Goal: Information Seeking & Learning: Compare options

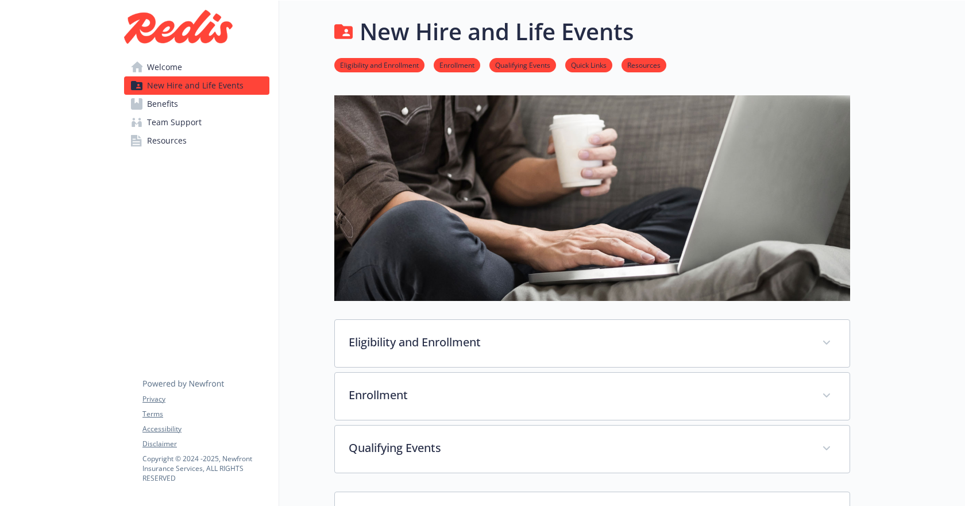
click at [190, 107] on link "Benefits" at bounding box center [196, 104] width 145 height 18
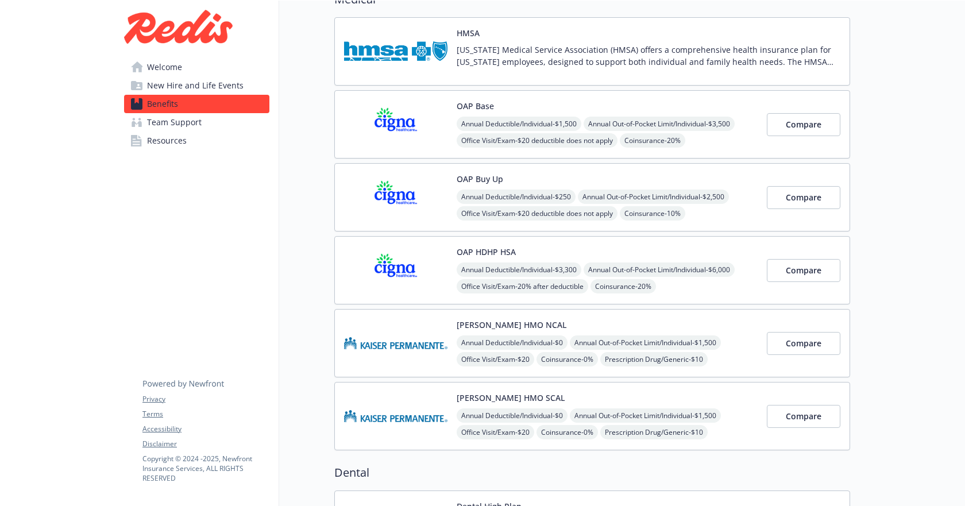
scroll to position [115, 0]
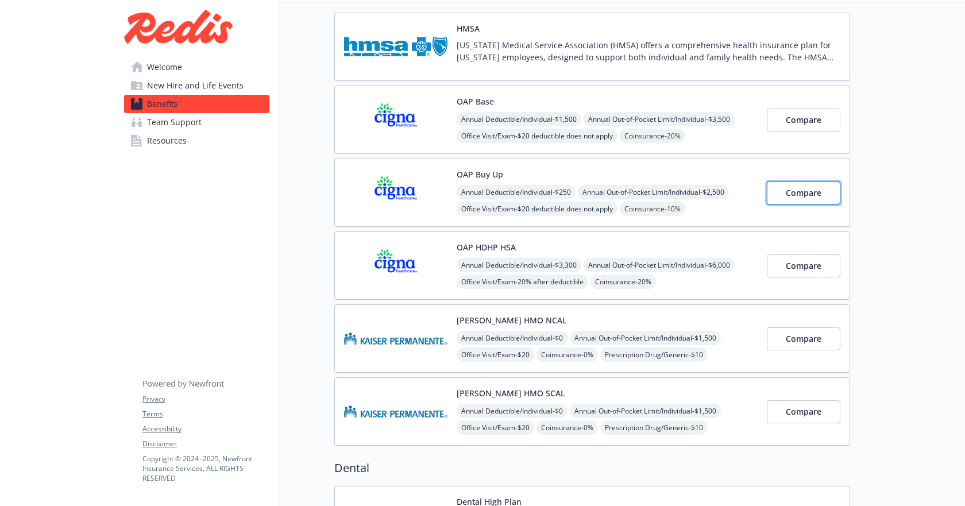
click at [785, 187] on button "Compare" at bounding box center [804, 193] width 74 height 23
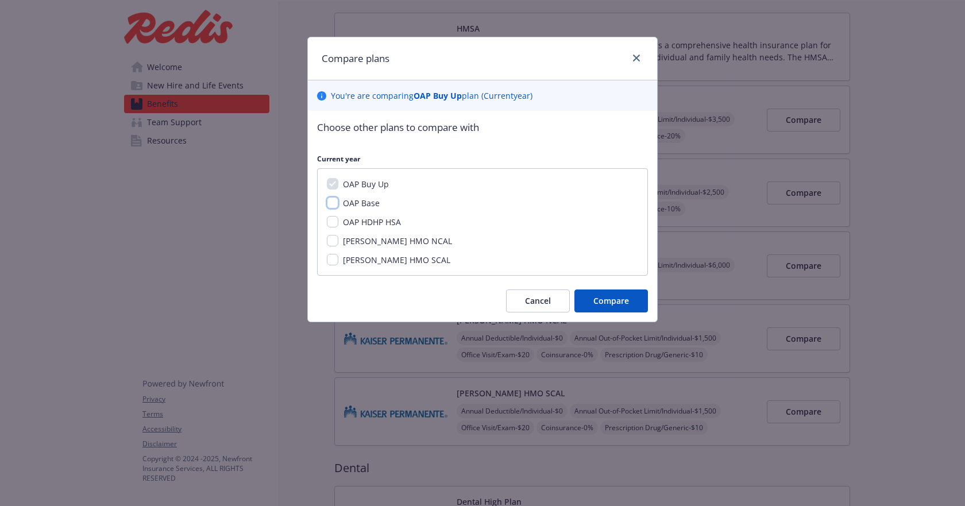
click at [332, 202] on input "OAP Base" at bounding box center [332, 202] width 11 height 11
checkbox input "true"
click at [332, 218] on input "OAP HDHP HSA" at bounding box center [332, 221] width 11 height 11
checkbox input "true"
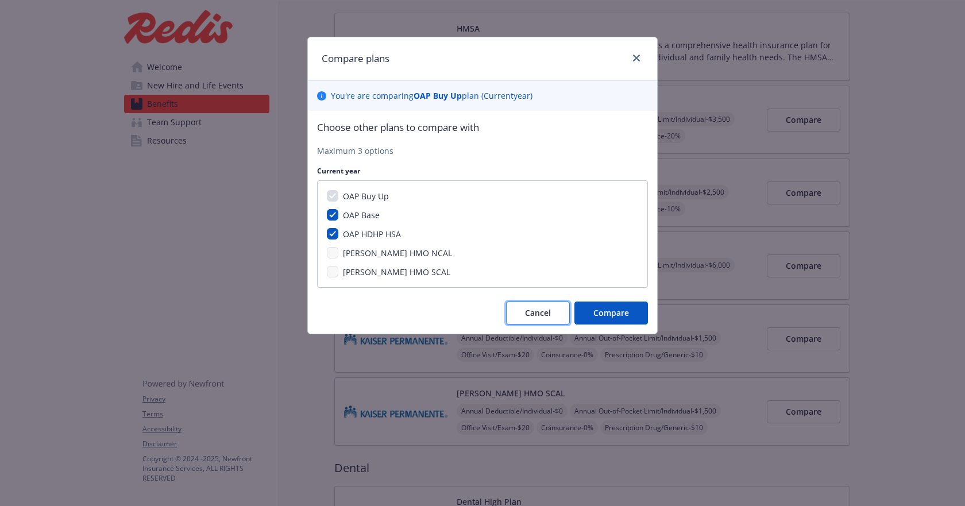
click at [526, 310] on span "Cancel" at bounding box center [538, 312] width 26 height 11
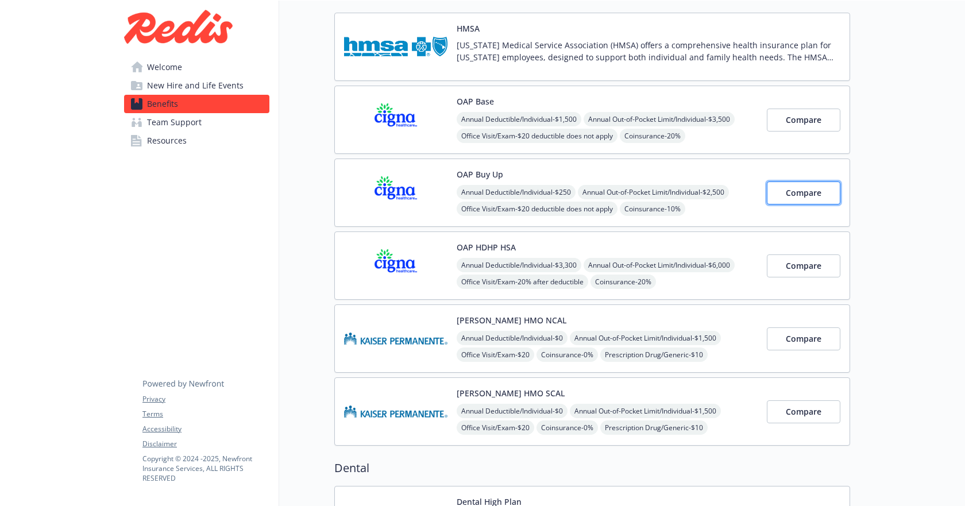
click at [775, 194] on button "Compare" at bounding box center [804, 193] width 74 height 23
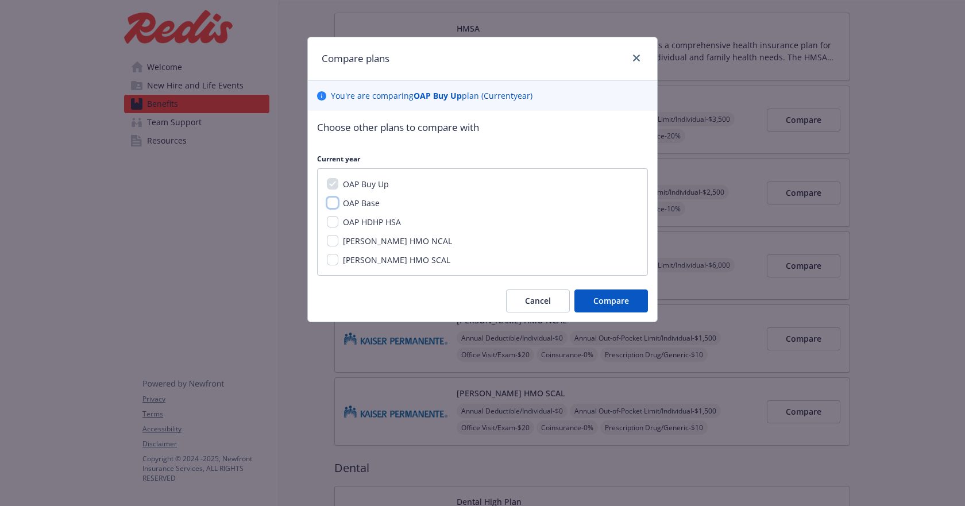
click at [330, 201] on input "OAP Base" at bounding box center [332, 202] width 11 height 11
checkbox input "true"
click at [329, 222] on input "OAP HDHP HSA" at bounding box center [332, 221] width 11 height 11
checkbox input "true"
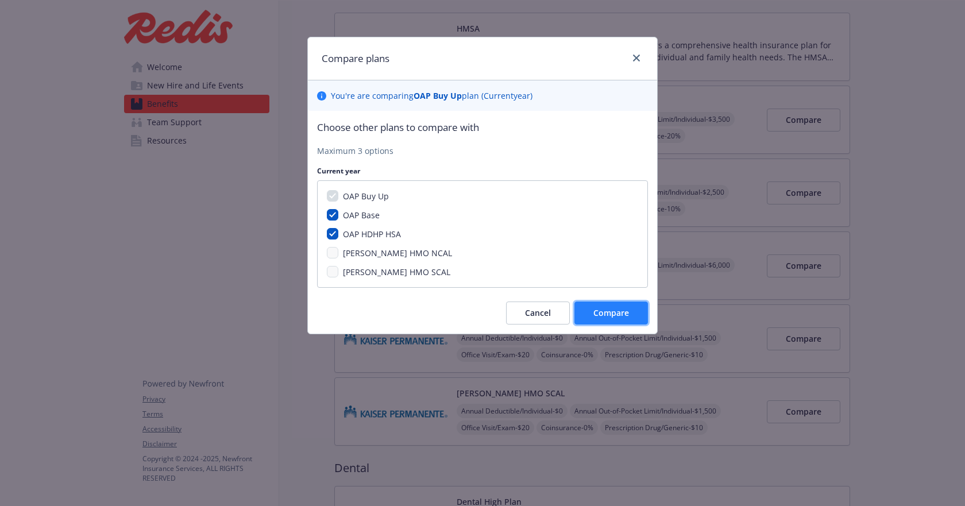
click at [622, 310] on span "Compare" at bounding box center [612, 312] width 36 height 11
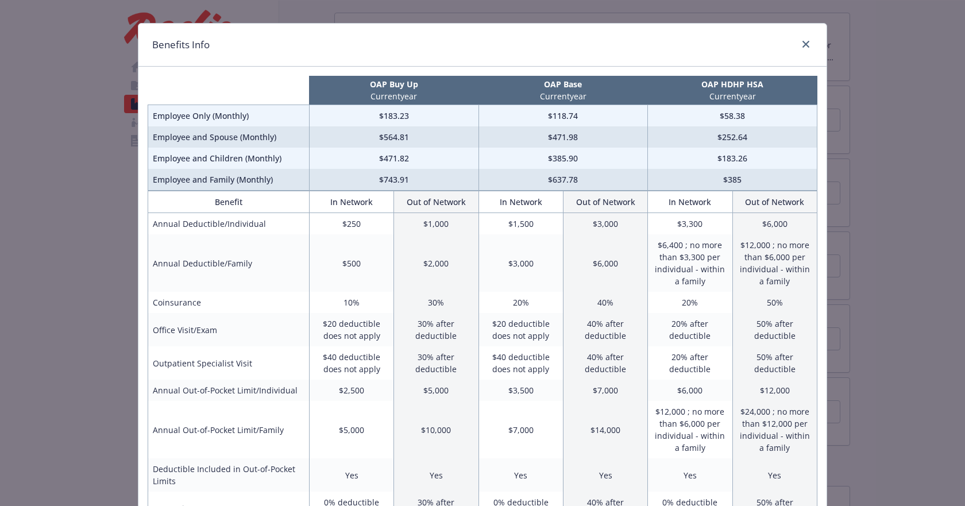
scroll to position [0, 0]
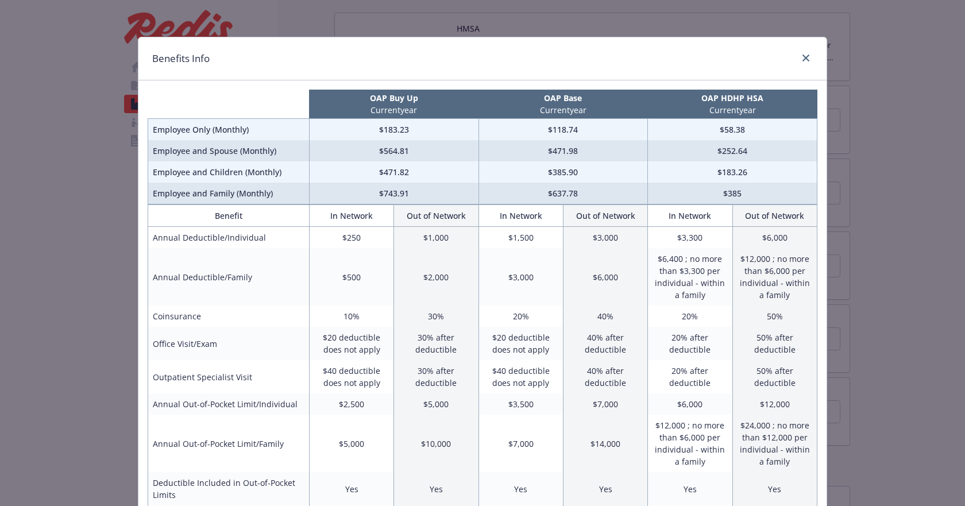
click at [534, 234] on td "$1,500" at bounding box center [521, 238] width 84 height 22
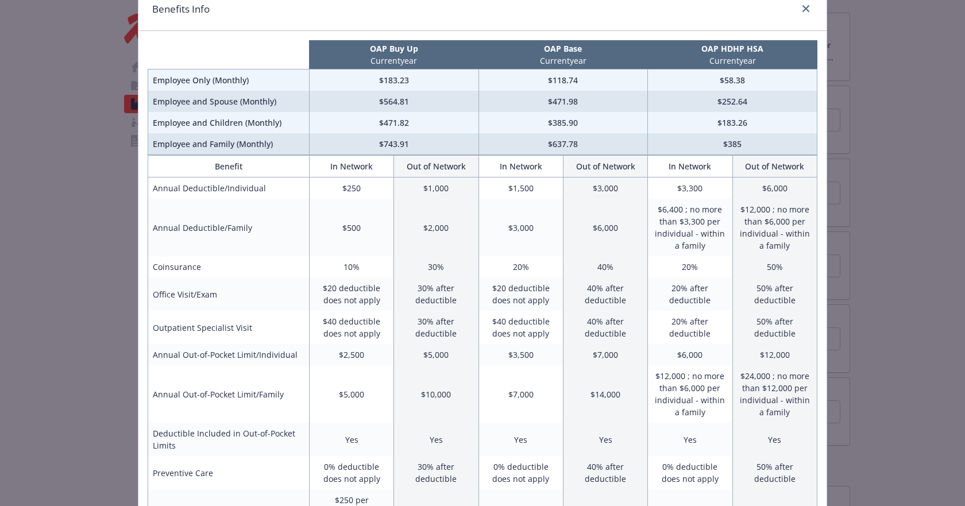
scroll to position [115, 0]
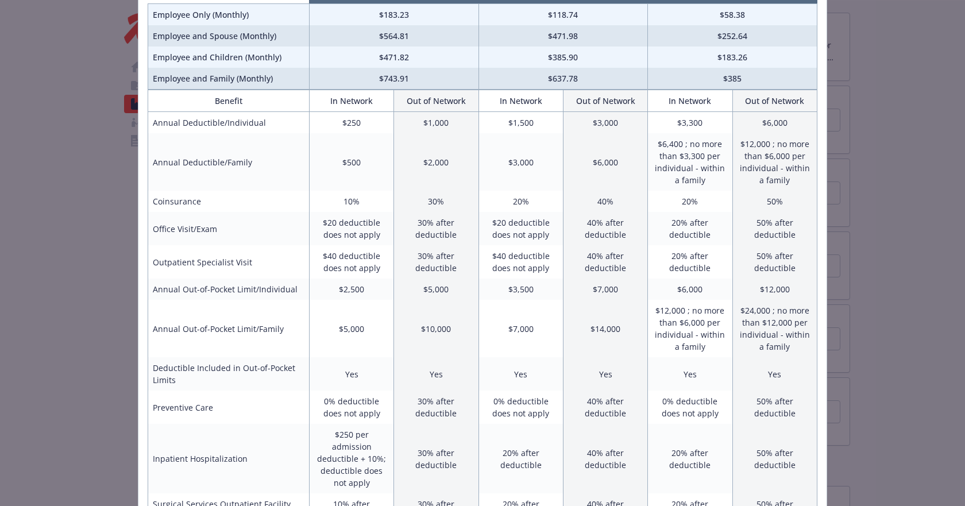
click at [649, 285] on td "$6,000" at bounding box center [690, 289] width 84 height 21
click at [649, 289] on td "$6,000" at bounding box center [690, 289] width 84 height 21
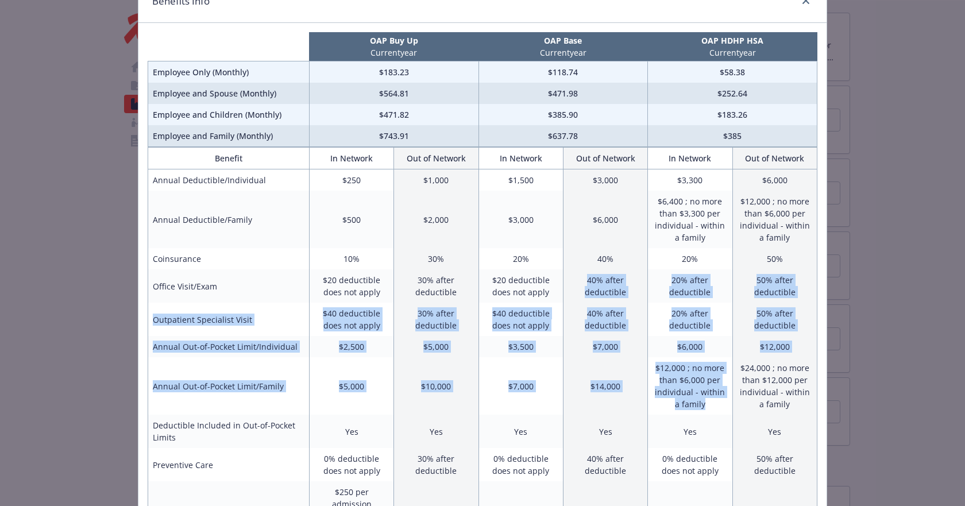
drag, startPoint x: 711, startPoint y: 409, endPoint x: 551, endPoint y: 292, distance: 197.8
click at [551, 292] on td "$20 deductible does not apply" at bounding box center [521, 286] width 84 height 33
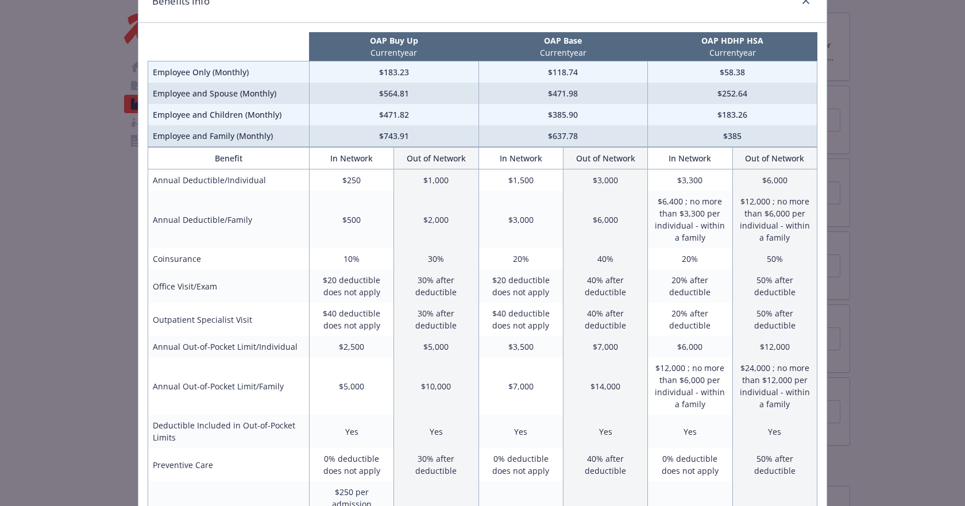
click at [786, 401] on td "$24,000 ; no more than $12,000 per individual - within a family" at bounding box center [775, 385] width 84 height 57
click at [783, 408] on td "$24,000 ; no more than $12,000 per individual - within a family" at bounding box center [775, 385] width 84 height 57
click at [785, 409] on td "$24,000 ; no more than $12,000 per individual - within a family" at bounding box center [775, 385] width 84 height 57
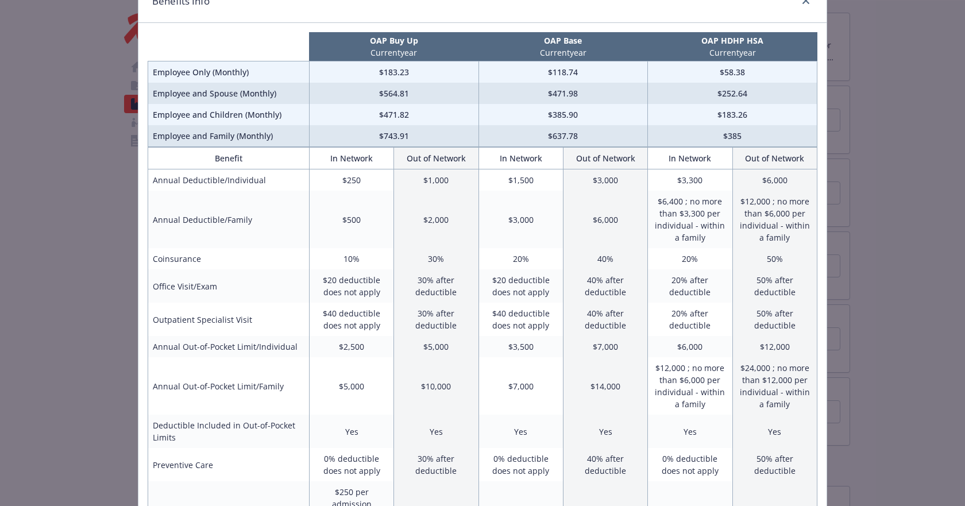
click at [785, 409] on td "$24,000 ; no more than $12,000 per individual - within a family" at bounding box center [775, 385] width 84 height 57
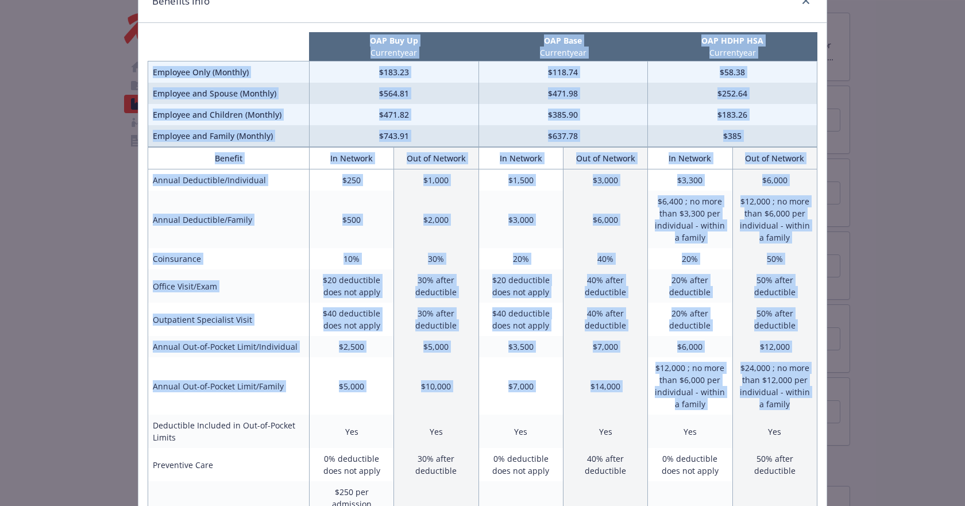
drag, startPoint x: 785, startPoint y: 409, endPoint x: 136, endPoint y: 368, distance: 650.6
click at [164, 375] on td "Annual Out-of-Pocket Limit/Family" at bounding box center [228, 385] width 161 height 57
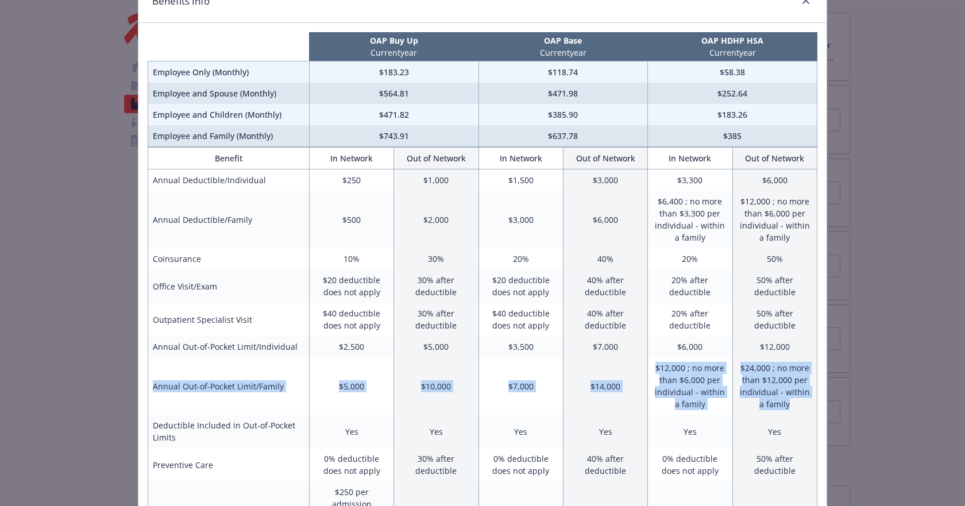
drag, startPoint x: 148, startPoint y: 388, endPoint x: 800, endPoint y: 403, distance: 652.4
click at [800, 403] on tr "Annual Out-of-Pocket Limit/Family $5,000 $10,000 $7,000 $14,000 $12,000 ; no mo…" at bounding box center [482, 385] width 669 height 57
click at [800, 403] on td "$24,000 ; no more than $12,000 per individual - within a family" at bounding box center [775, 385] width 84 height 57
drag, startPoint x: 794, startPoint y: 403, endPoint x: 150, endPoint y: 382, distance: 644.5
click at [150, 382] on tr "Annual Out-of-Pocket Limit/Family $5,000 $10,000 $7,000 $14,000 $12,000 ; no mo…" at bounding box center [482, 385] width 669 height 57
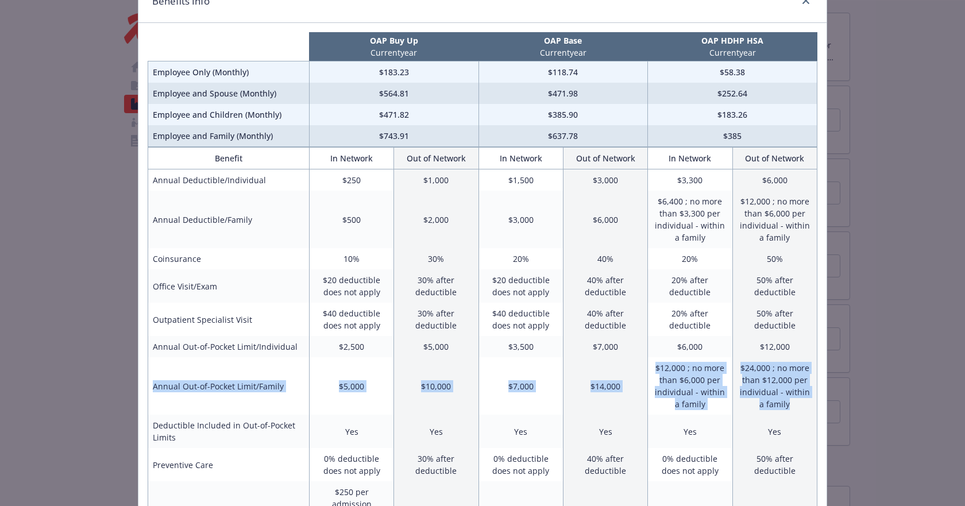
click at [150, 382] on td "Annual Out-of-Pocket Limit/Family" at bounding box center [228, 385] width 161 height 57
drag, startPoint x: 149, startPoint y: 388, endPoint x: 793, endPoint y: 411, distance: 644.6
click at [793, 411] on tr "Annual Out-of-Pocket Limit/Family $5,000 $10,000 $7,000 $14,000 $12,000 ; no mo…" at bounding box center [482, 385] width 669 height 57
click at [793, 411] on td "$24,000 ; no more than $12,000 per individual - within a family" at bounding box center [775, 385] width 84 height 57
drag, startPoint x: 793, startPoint y: 406, endPoint x: 149, endPoint y: 386, distance: 643.9
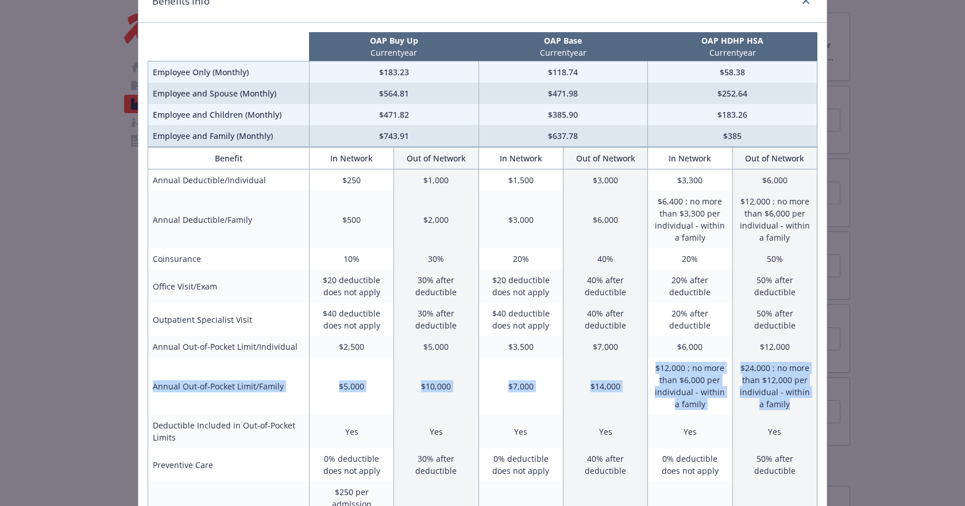
click at [149, 386] on tr "Annual Out-of-Pocket Limit/Family $5,000 $10,000 $7,000 $14,000 $12,000 ; no mo…" at bounding box center [482, 385] width 669 height 57
click at [149, 386] on td "Annual Out-of-Pocket Limit/Family" at bounding box center [228, 385] width 161 height 57
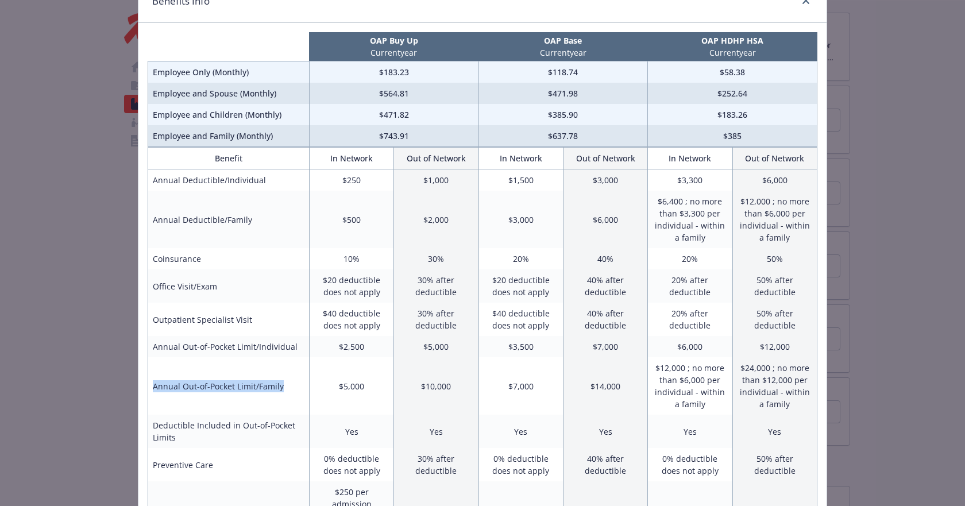
drag, startPoint x: 145, startPoint y: 390, endPoint x: 287, endPoint y: 394, distance: 142.0
click at [287, 394] on td "Annual Out-of-Pocket Limit/Family" at bounding box center [228, 385] width 161 height 57
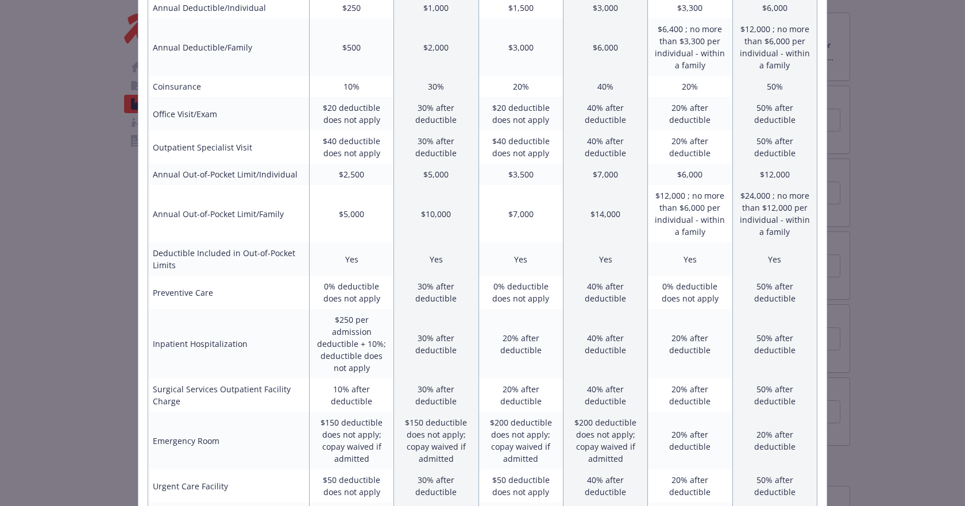
scroll to position [172, 0]
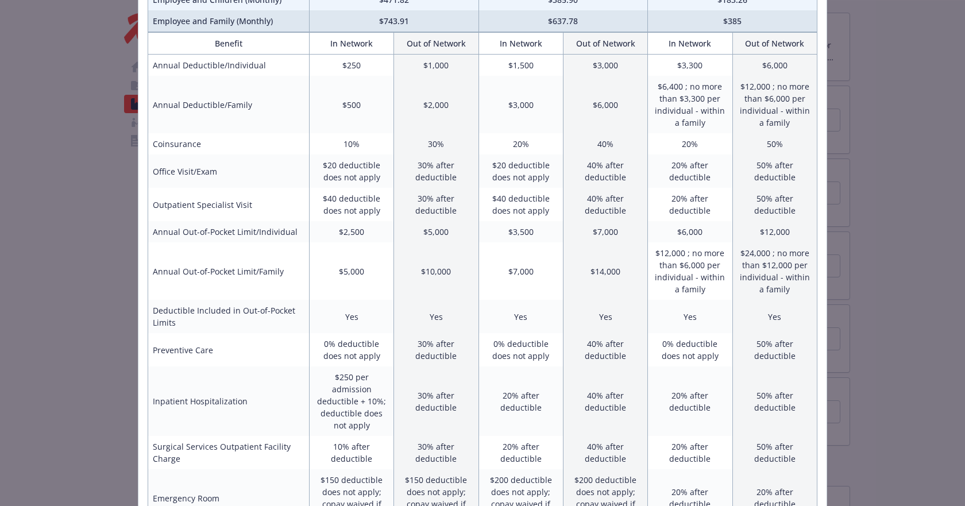
click at [719, 67] on td "$3,300" at bounding box center [690, 66] width 84 height 22
drag, startPoint x: 670, startPoint y: 63, endPoint x: 702, endPoint y: 67, distance: 31.9
click at [702, 67] on td "$3,300" at bounding box center [690, 66] width 84 height 22
drag, startPoint x: 674, startPoint y: 66, endPoint x: 690, endPoint y: 66, distance: 15.5
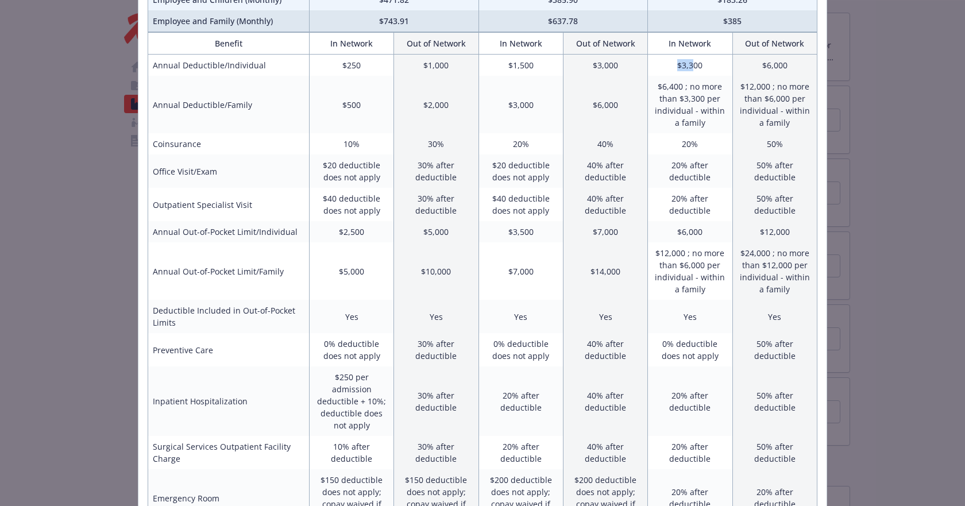
click at [690, 66] on td "$3,300" at bounding box center [690, 66] width 84 height 22
drag, startPoint x: 674, startPoint y: 67, endPoint x: 706, endPoint y: 68, distance: 31.6
click at [706, 68] on td "$3,300" at bounding box center [690, 66] width 84 height 22
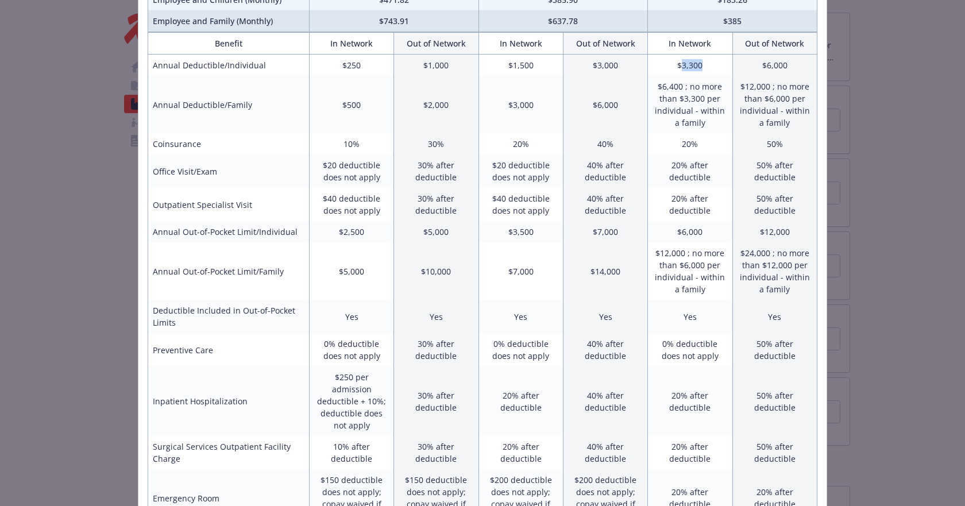
drag, startPoint x: 678, startPoint y: 64, endPoint x: 715, endPoint y: 69, distance: 38.2
click at [715, 69] on td "$3,300" at bounding box center [690, 66] width 84 height 22
drag, startPoint x: 675, startPoint y: 63, endPoint x: 699, endPoint y: 64, distance: 24.1
click at [699, 64] on td "$3,300" at bounding box center [690, 66] width 84 height 22
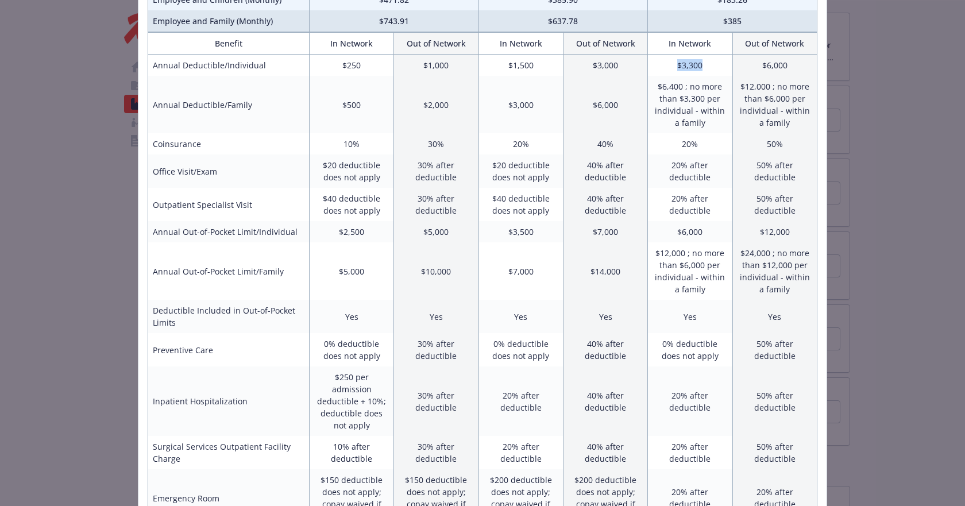
click at [699, 64] on td "$3,300" at bounding box center [690, 66] width 84 height 22
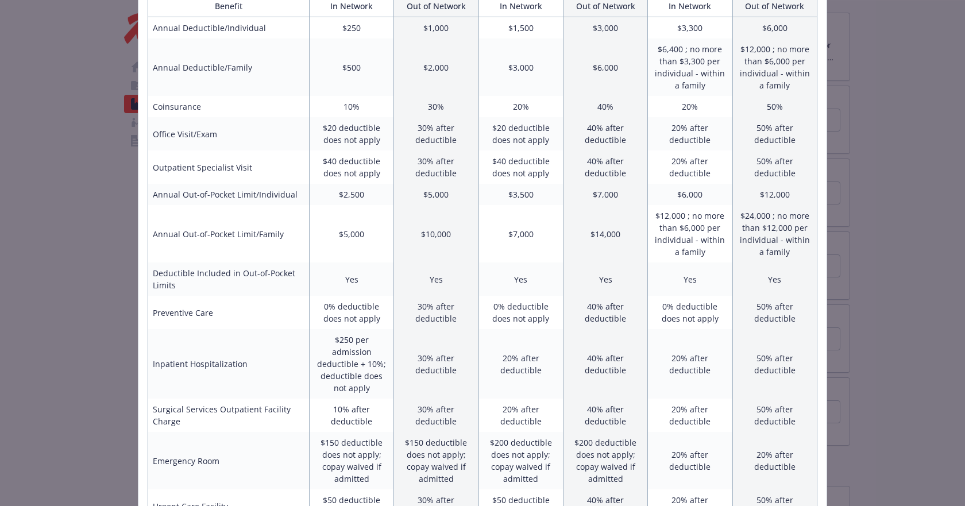
scroll to position [230, 0]
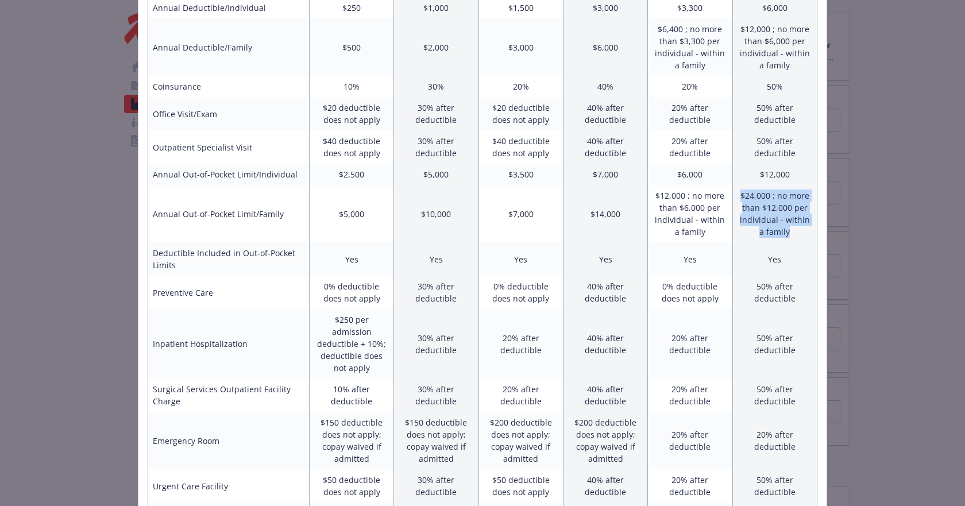
drag, startPoint x: 738, startPoint y: 198, endPoint x: 791, endPoint y: 234, distance: 64.6
click at [791, 234] on td "$24,000 ; no more than $12,000 per individual - within a family" at bounding box center [775, 213] width 84 height 57
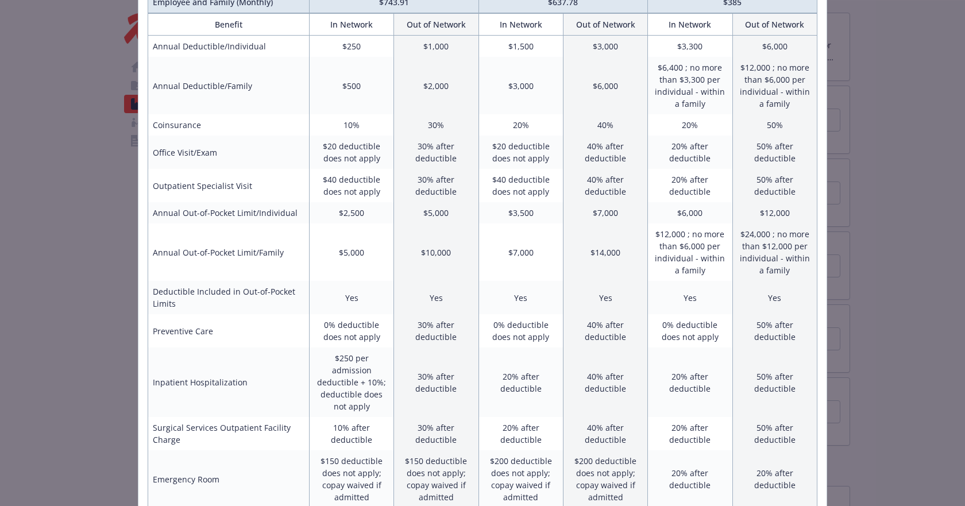
scroll to position [172, 0]
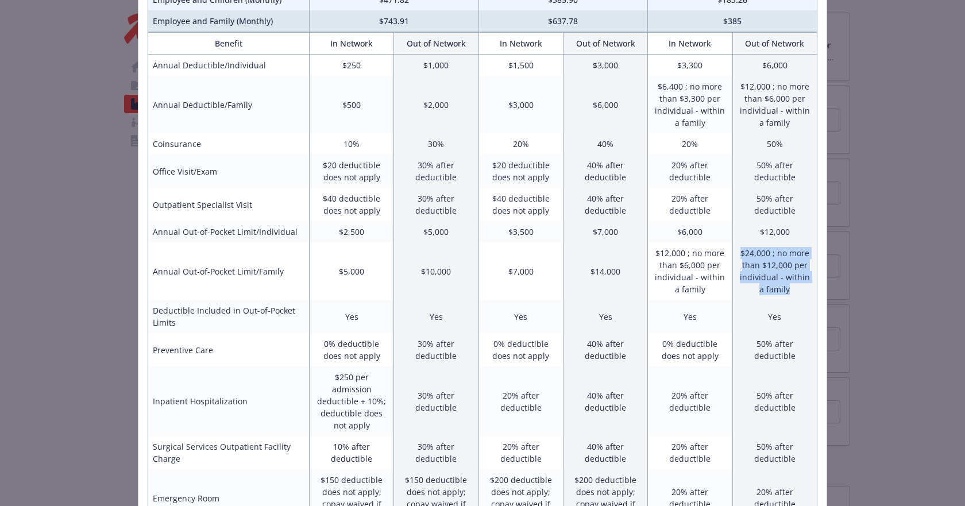
drag, startPoint x: 736, startPoint y: 250, endPoint x: 798, endPoint y: 292, distance: 75.7
click at [798, 292] on td "$24,000 ; no more than $12,000 per individual - within a family" at bounding box center [775, 271] width 84 height 57
drag, startPoint x: 737, startPoint y: 252, endPoint x: 786, endPoint y: 279, distance: 55.8
click at [786, 279] on td "$24,000 ; no more than $12,000 per individual - within a family" at bounding box center [775, 271] width 84 height 57
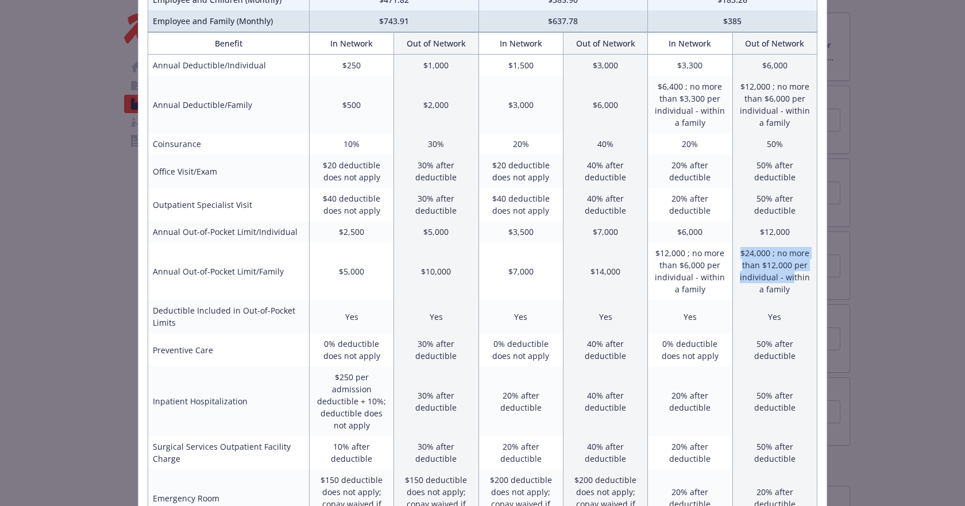
click at [786, 279] on td "$24,000 ; no more than $12,000 per individual - within a family" at bounding box center [775, 271] width 84 height 57
click at [788, 303] on td "Yes" at bounding box center [775, 316] width 84 height 33
drag, startPoint x: 762, startPoint y: 266, endPoint x: 778, endPoint y: 266, distance: 15.5
click at [778, 266] on td "$24,000 ; no more than $12,000 per individual - within a family" at bounding box center [775, 271] width 84 height 57
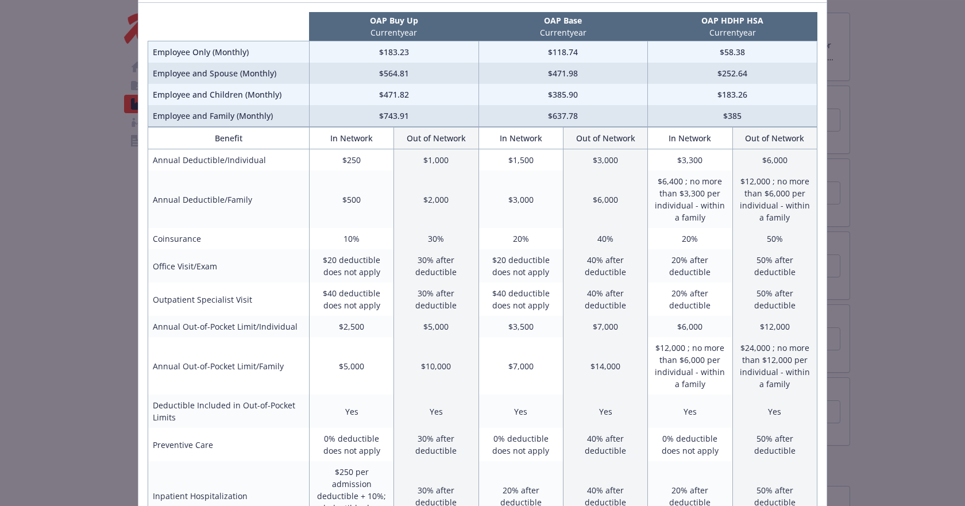
scroll to position [57, 0]
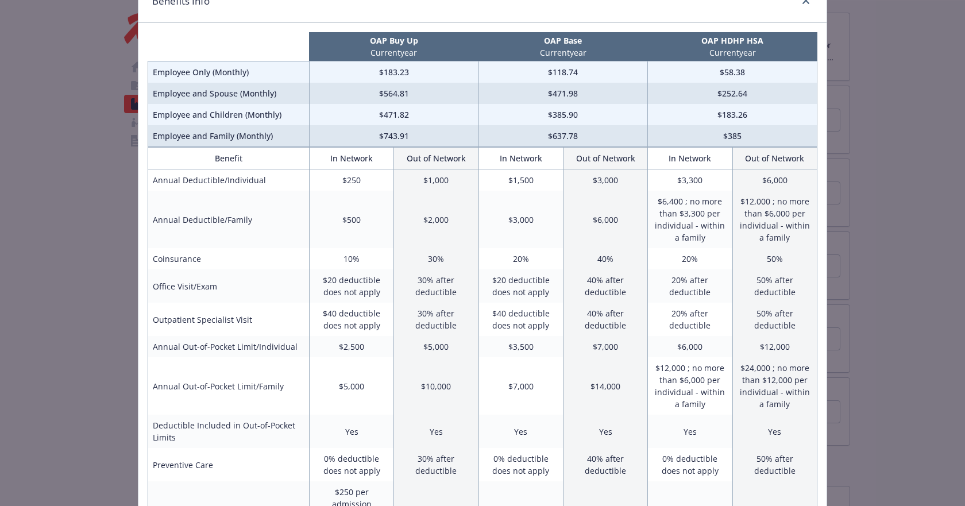
click at [759, 191] on td "$12,000 ; no more than $6,000 per individual - within a family" at bounding box center [775, 219] width 84 height 57
drag, startPoint x: 756, startPoint y: 182, endPoint x: 786, endPoint y: 182, distance: 30.5
click at [786, 182] on td "$6,000" at bounding box center [775, 181] width 84 height 22
drag, startPoint x: 676, startPoint y: 176, endPoint x: 697, endPoint y: 179, distance: 20.8
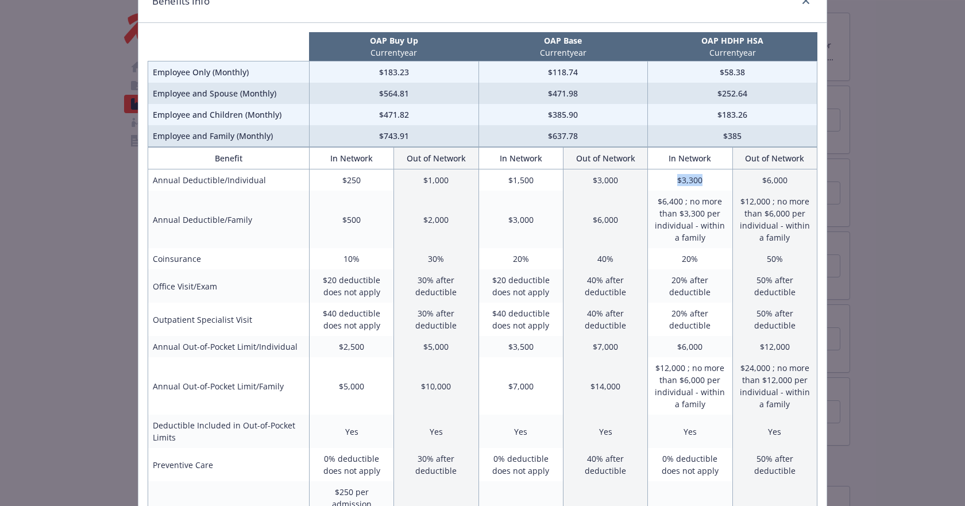
click at [697, 179] on td "$3,300" at bounding box center [690, 181] width 84 height 22
click at [699, 179] on td "$3,300" at bounding box center [690, 181] width 84 height 22
drag, startPoint x: 673, startPoint y: 183, endPoint x: 706, endPoint y: 183, distance: 32.8
click at [706, 183] on td "$3,300" at bounding box center [690, 181] width 84 height 22
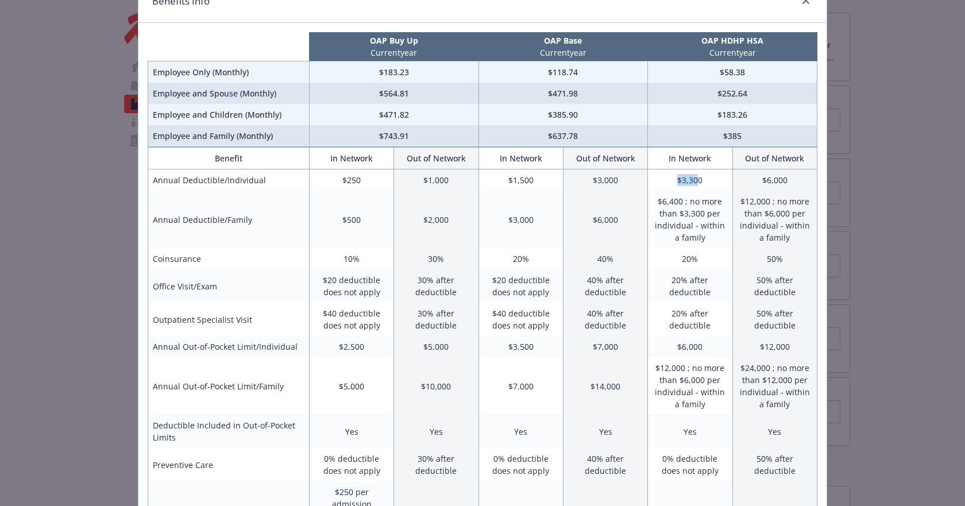
drag, startPoint x: 687, startPoint y: 182, endPoint x: 697, endPoint y: 182, distance: 9.8
click at [697, 182] on td "$3,300" at bounding box center [690, 181] width 84 height 22
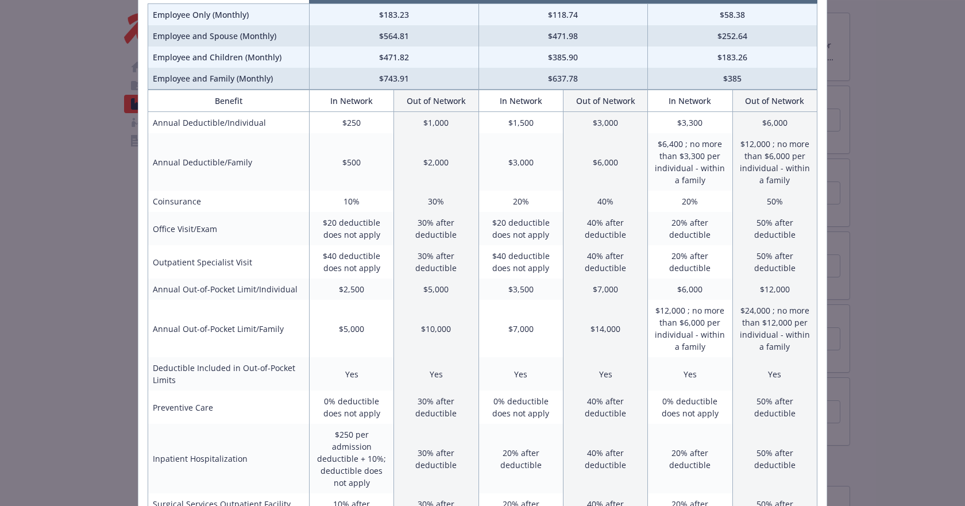
click at [745, 314] on td "$24,000 ; no more than $12,000 per individual - within a family" at bounding box center [775, 328] width 84 height 57
drag, startPoint x: 741, startPoint y: 310, endPoint x: 757, endPoint y: 315, distance: 16.7
click at [757, 315] on td "$24,000 ; no more than $12,000 per individual - within a family" at bounding box center [775, 328] width 84 height 57
click at [756, 315] on td "$24,000 ; no more than $12,000 per individual - within a family" at bounding box center [775, 328] width 84 height 57
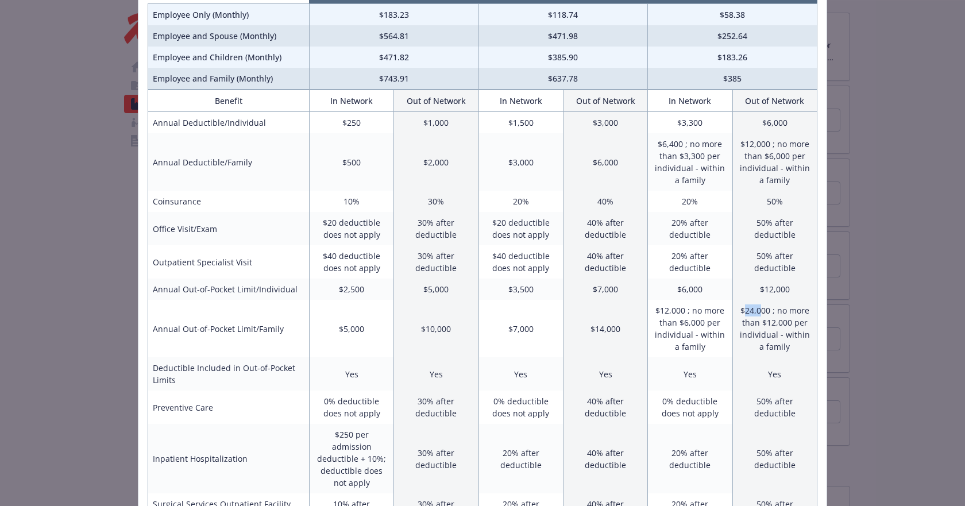
click at [757, 317] on td "$24,000 ; no more than $12,000 per individual - within a family" at bounding box center [775, 328] width 84 height 57
drag, startPoint x: 742, startPoint y: 309, endPoint x: 773, endPoint y: 310, distance: 31.1
click at [773, 310] on td "$24,000 ; no more than $12,000 per individual - within a family" at bounding box center [775, 328] width 84 height 57
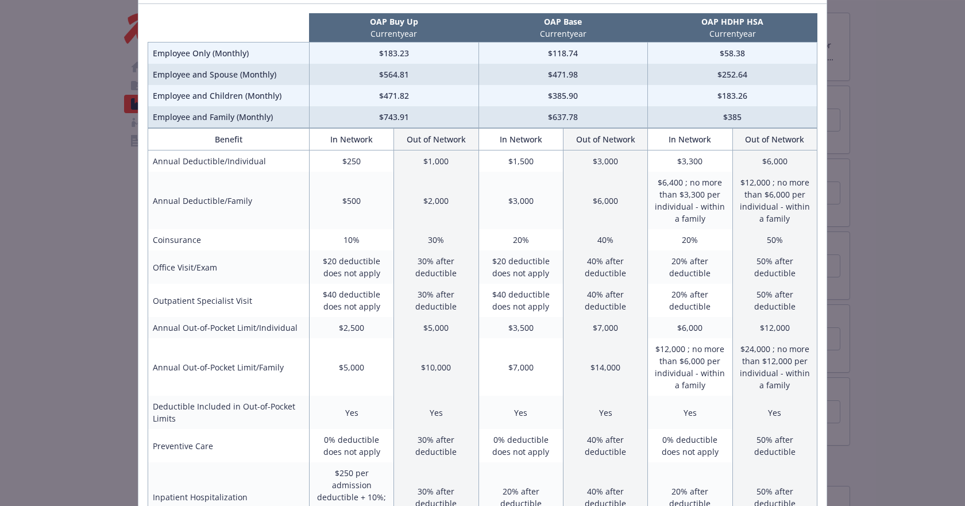
scroll to position [57, 0]
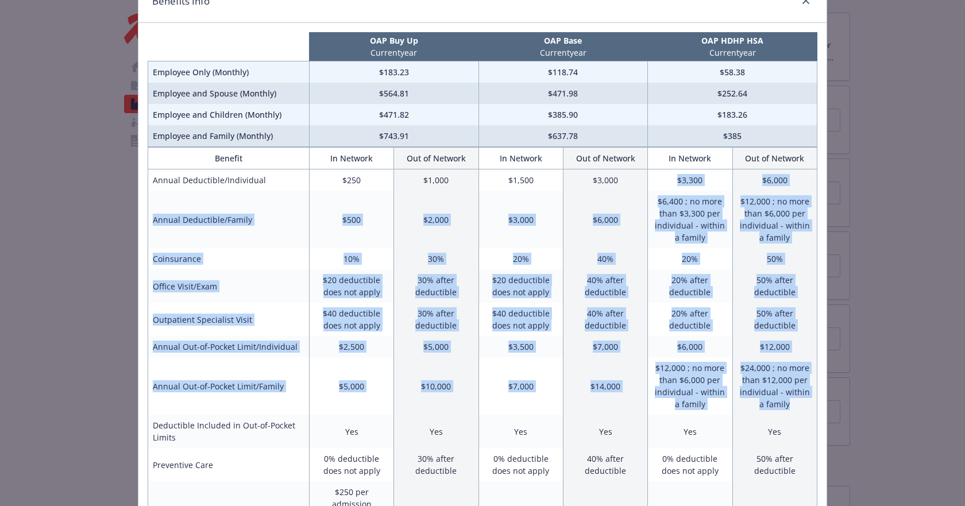
drag, startPoint x: 796, startPoint y: 402, endPoint x: 646, endPoint y: 184, distance: 264.4
click at [648, 184] on td "$3,300" at bounding box center [690, 181] width 84 height 22
drag, startPoint x: 795, startPoint y: 407, endPoint x: 464, endPoint y: 172, distance: 406.0
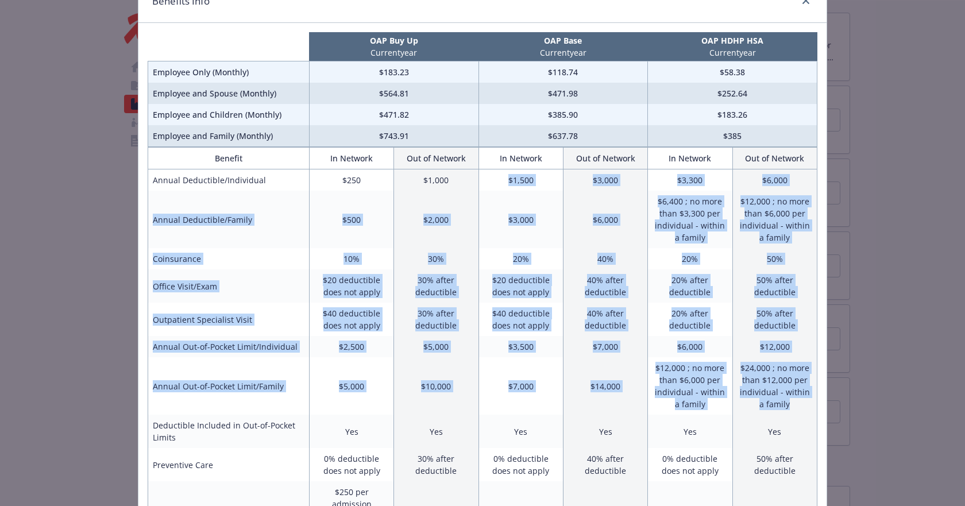
click at [464, 172] on td "$1,000" at bounding box center [436, 181] width 84 height 22
drag, startPoint x: 793, startPoint y: 435, endPoint x: 435, endPoint y: 59, distance: 519.5
click at [435, 59] on p "Current year" at bounding box center [393, 53] width 165 height 12
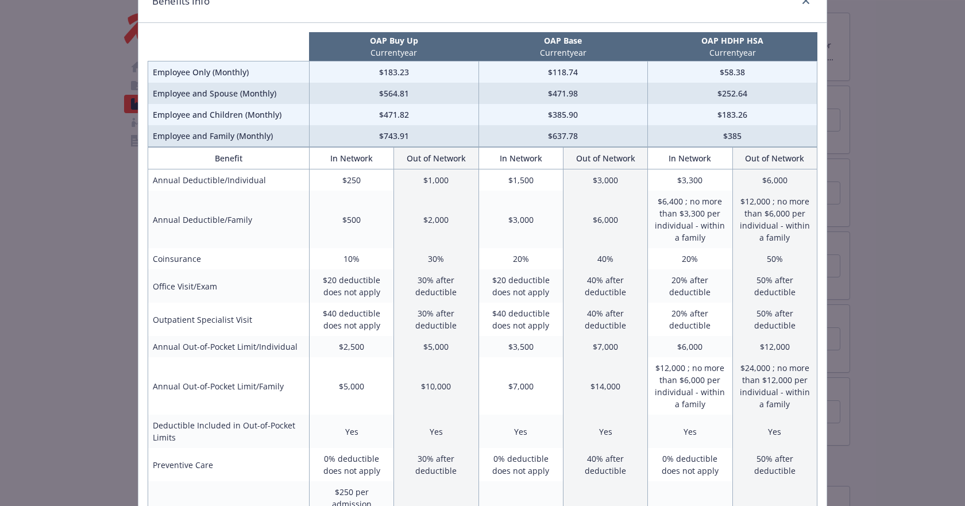
drag, startPoint x: 661, startPoint y: 188, endPoint x: 661, endPoint y: 178, distance: 9.8
click at [661, 186] on td "$3,300" at bounding box center [690, 181] width 84 height 22
click at [661, 178] on td "$3,300" at bounding box center [690, 181] width 84 height 22
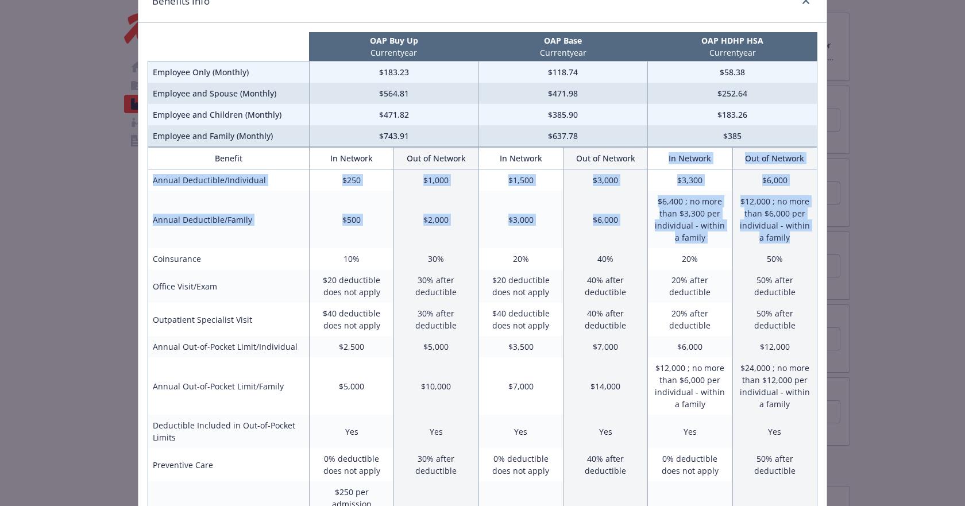
drag, startPoint x: 655, startPoint y: 159, endPoint x: 781, endPoint y: 246, distance: 153.2
click at [781, 246] on td "$12,000 ; no more than $6,000 per individual - within a family" at bounding box center [775, 219] width 84 height 57
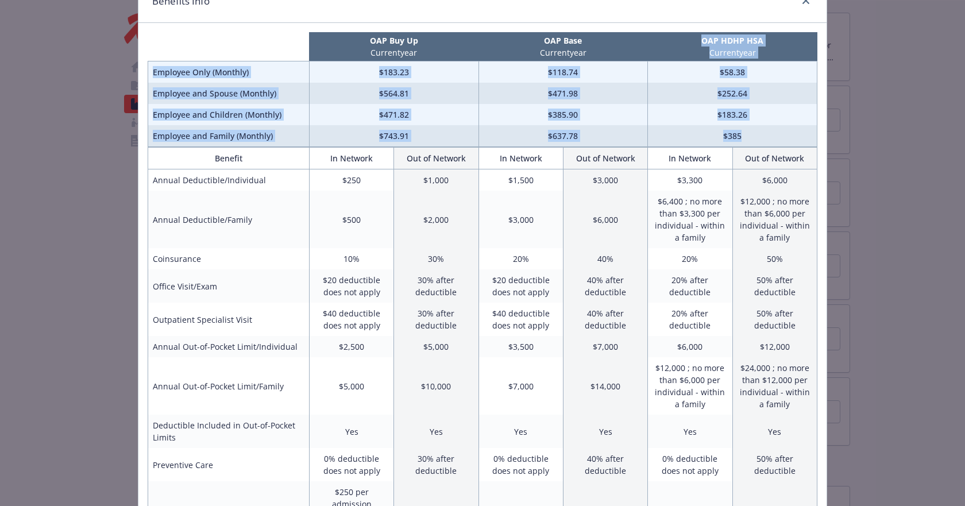
drag, startPoint x: 688, startPoint y: 40, endPoint x: 772, endPoint y: 137, distance: 128.3
click at [772, 137] on table "OAP Buy Up Current year OAP Base Current year OAP HDHP HSA Current year Employe…" at bounding box center [483, 89] width 670 height 115
click at [772, 137] on td "$385" at bounding box center [733, 136] width 170 height 22
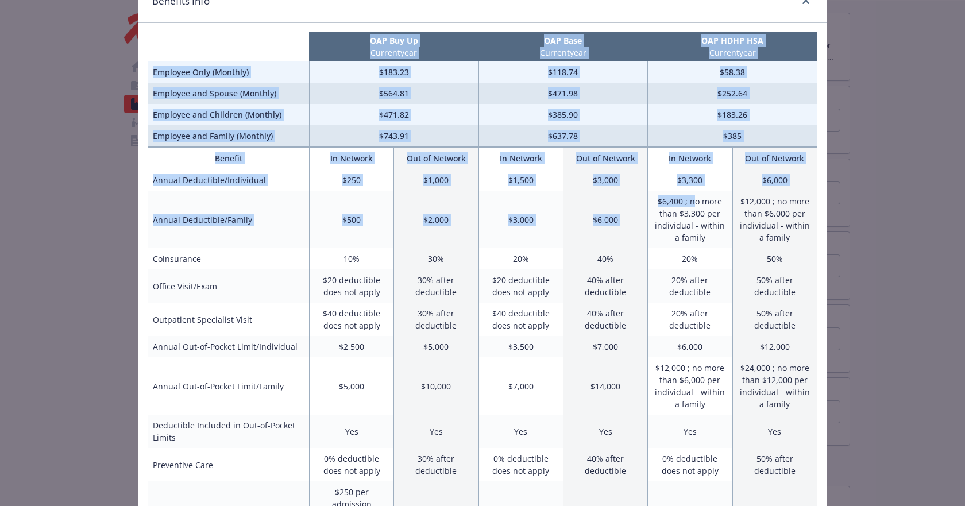
drag, startPoint x: 321, startPoint y: 35, endPoint x: 691, endPoint y: 203, distance: 406.3
click at [691, 203] on td "$6,400 ; no more than $3,300 per individual - within a family" at bounding box center [690, 219] width 84 height 57
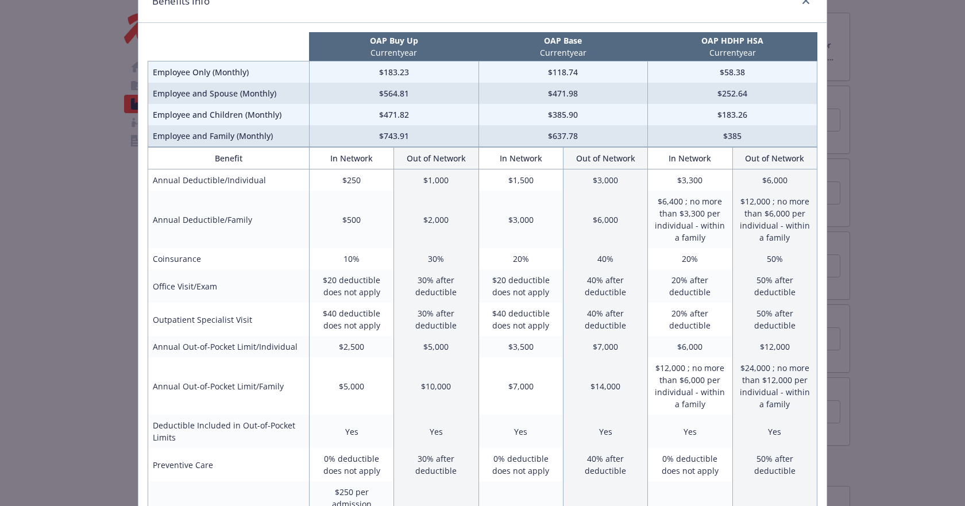
click at [678, 183] on td "$3,300" at bounding box center [690, 181] width 84 height 22
drag, startPoint x: 673, startPoint y: 181, endPoint x: 699, endPoint y: 181, distance: 25.9
click at [699, 181] on td "$3,300" at bounding box center [690, 181] width 84 height 22
drag, startPoint x: 506, startPoint y: 180, endPoint x: 528, endPoint y: 182, distance: 22.0
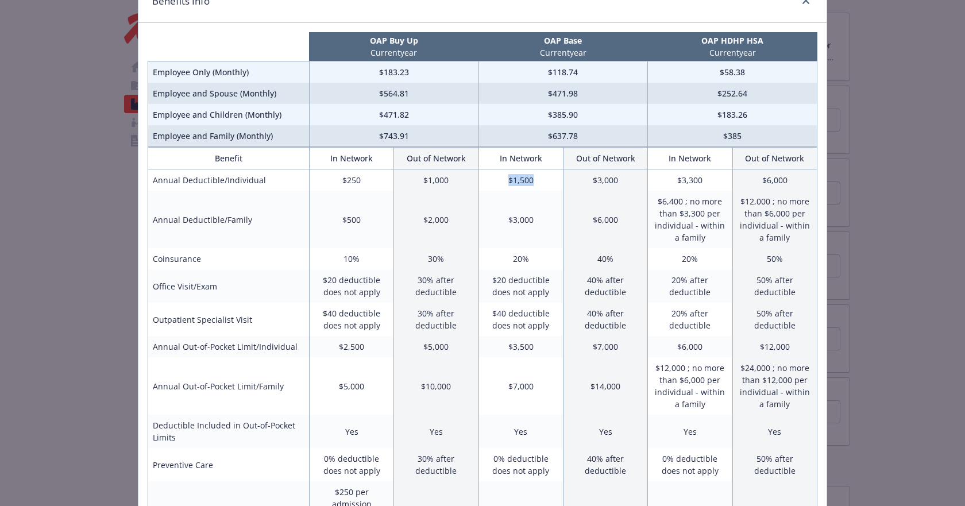
click at [528, 182] on td "$1,500" at bounding box center [521, 181] width 84 height 22
drag, startPoint x: 505, startPoint y: 183, endPoint x: 528, endPoint y: 183, distance: 23.0
click at [528, 183] on td "$1,500" at bounding box center [521, 181] width 84 height 22
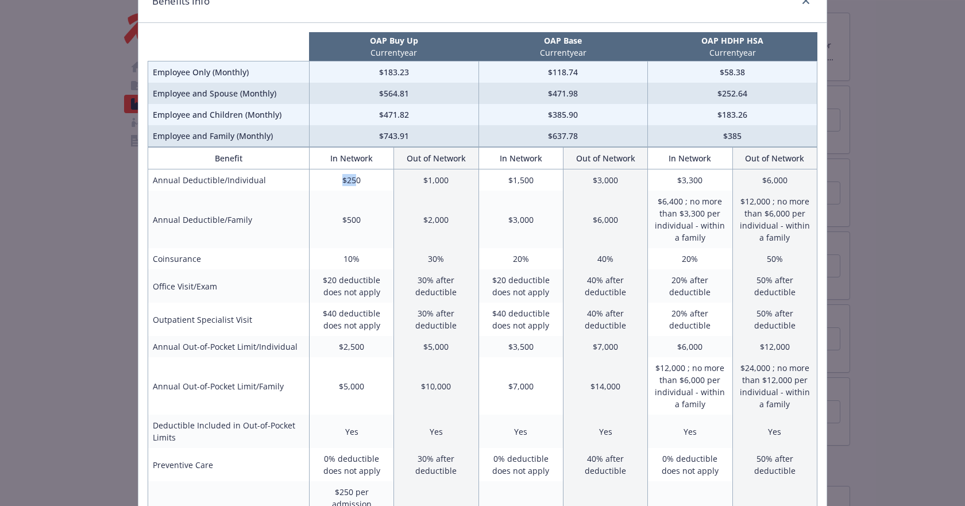
drag, startPoint x: 340, startPoint y: 182, endPoint x: 352, endPoint y: 182, distance: 12.1
click at [352, 182] on td "$250" at bounding box center [351, 181] width 84 height 22
click at [353, 182] on td "$250" at bounding box center [351, 181] width 84 height 22
click at [606, 386] on td "$14,000" at bounding box center [605, 385] width 84 height 57
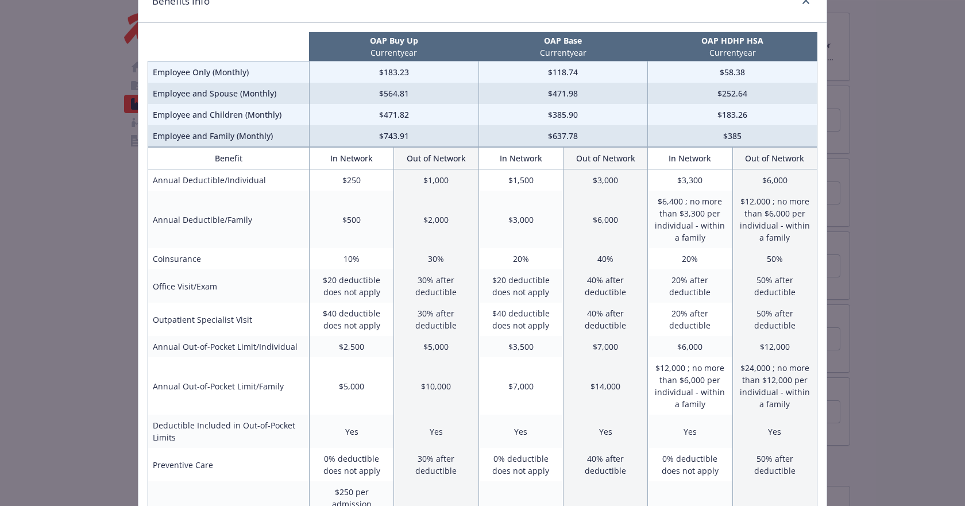
click at [620, 387] on td "$14,000" at bounding box center [605, 385] width 84 height 57
drag, startPoint x: 620, startPoint y: 387, endPoint x: 525, endPoint y: 387, distance: 94.8
click at [525, 387] on tr "Annual Out-of-Pocket Limit/Family $5,000 $10,000 $7,000 $14,000 $12,000 ; no mo…" at bounding box center [482, 385] width 669 height 57
click at [525, 387] on td "$7,000" at bounding box center [521, 385] width 84 height 57
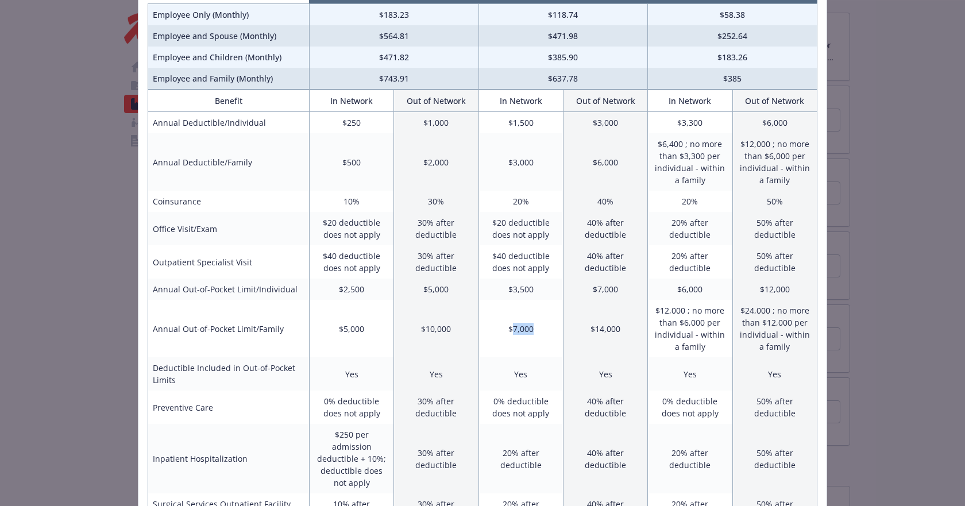
drag, startPoint x: 510, startPoint y: 328, endPoint x: 530, endPoint y: 330, distance: 20.3
click at [530, 330] on td "$7,000" at bounding box center [521, 328] width 84 height 57
click at [342, 329] on td "$5,000" at bounding box center [351, 328] width 84 height 57
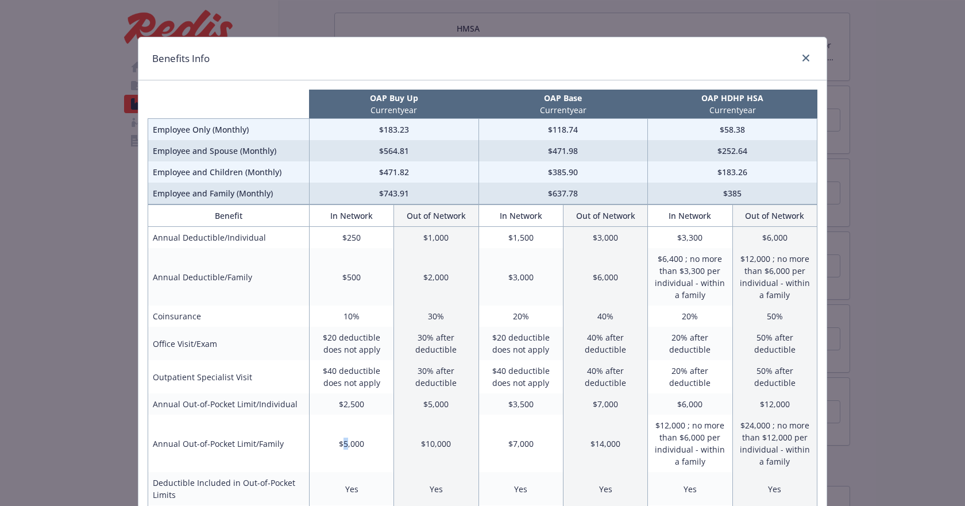
scroll to position [57, 0]
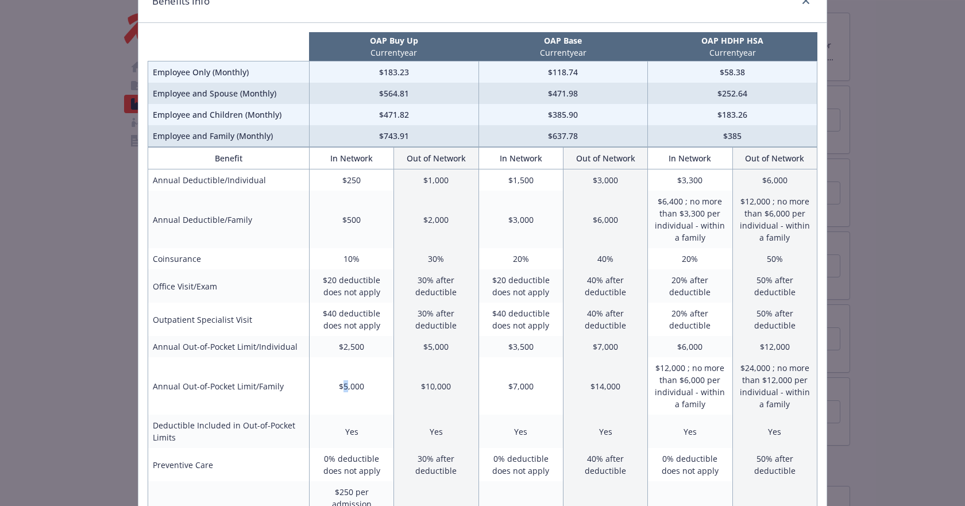
click at [345, 370] on td "$5,000" at bounding box center [351, 385] width 84 height 57
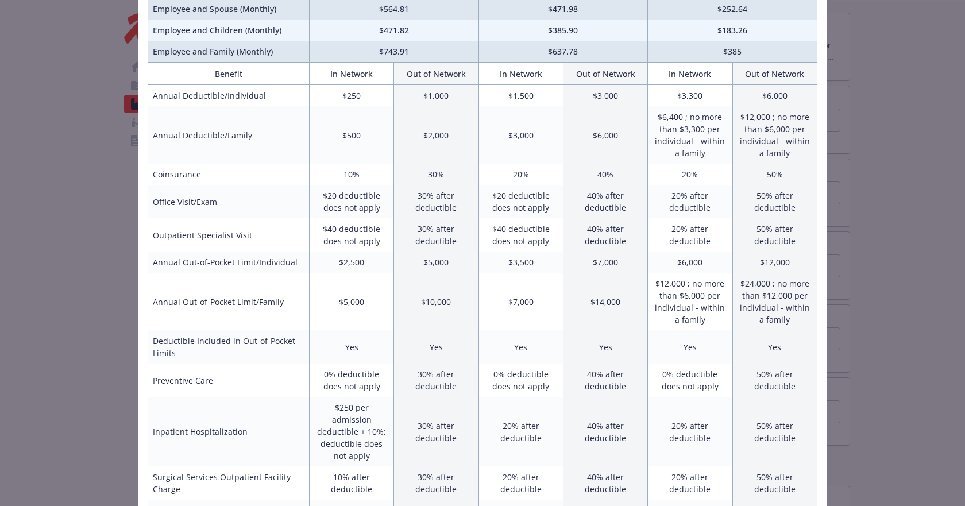
scroll to position [115, 0]
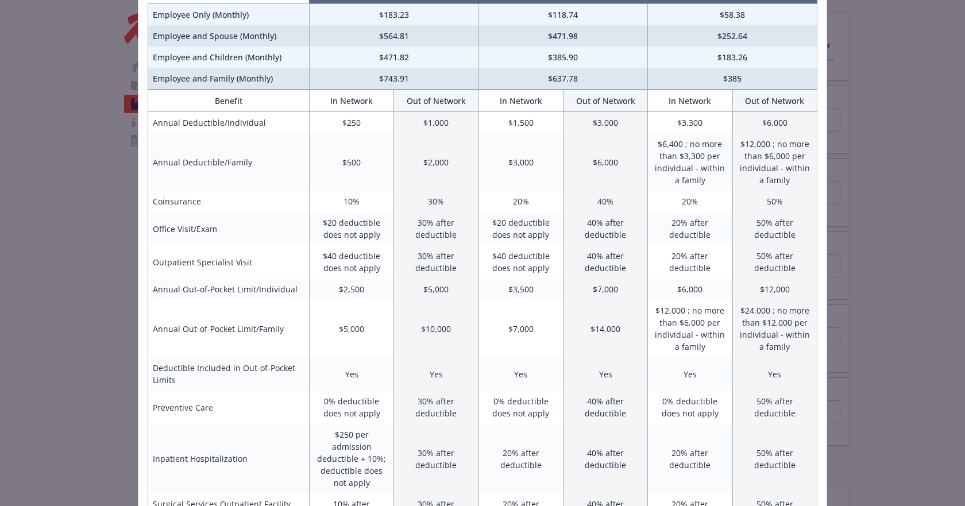
click at [349, 338] on td "$5,000" at bounding box center [351, 328] width 84 height 57
click at [741, 358] on td "Yes" at bounding box center [775, 373] width 84 height 33
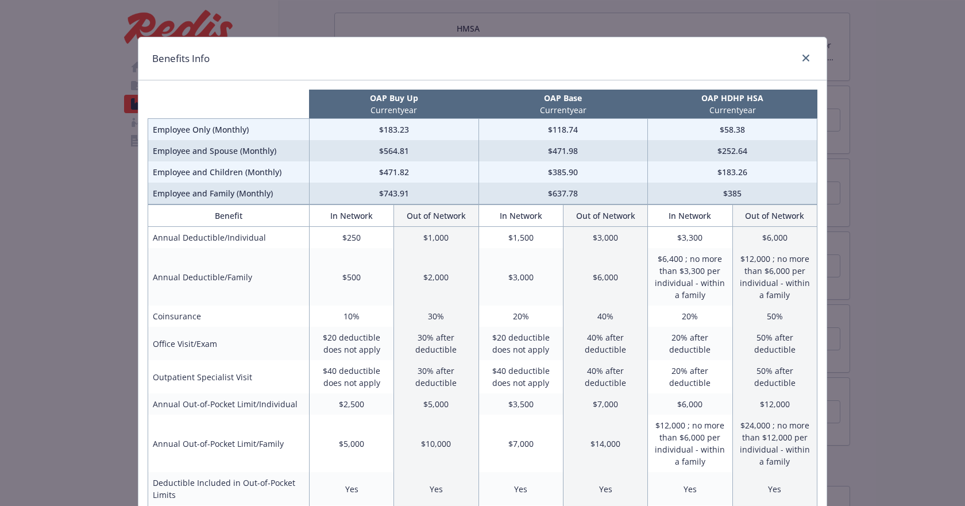
scroll to position [57, 0]
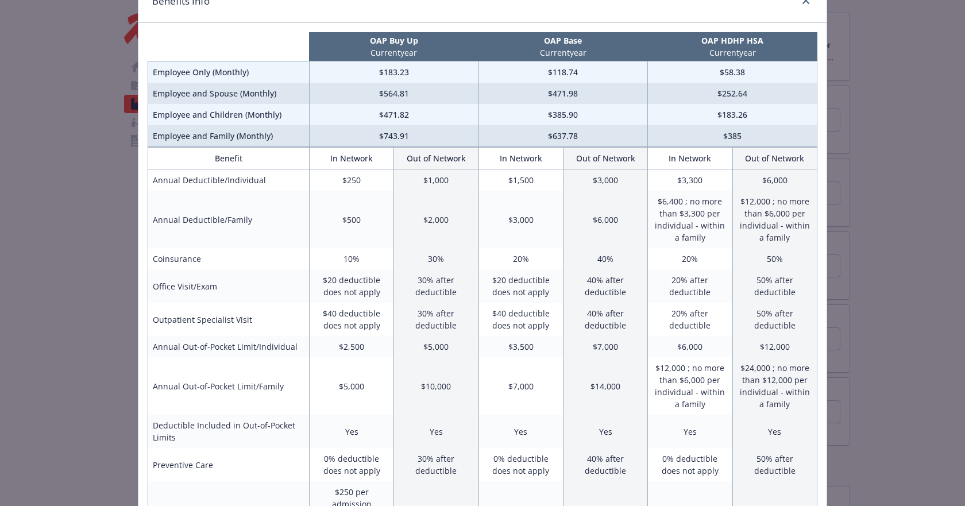
click at [563, 228] on td "$6,000" at bounding box center [605, 219] width 84 height 57
click at [516, 288] on td "$20 deductible does not apply" at bounding box center [521, 286] width 84 height 33
drag, startPoint x: 553, startPoint y: 295, endPoint x: 318, endPoint y: 279, distance: 235.0
click at [318, 279] on tr "Office Visit/Exam $20 deductible does not apply 30% after deductible $20 deduct…" at bounding box center [482, 286] width 669 height 33
click at [318, 279] on td "$20 deductible does not apply" at bounding box center [351, 286] width 84 height 33
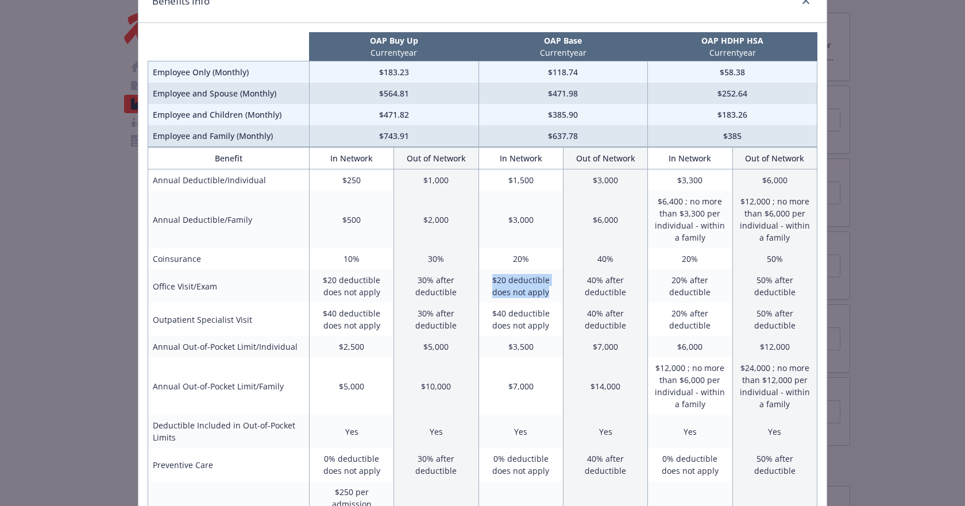
drag, startPoint x: 551, startPoint y: 295, endPoint x: 476, endPoint y: 283, distance: 75.8
click at [479, 283] on td "$20 deductible does not apply" at bounding box center [521, 286] width 84 height 33
drag, startPoint x: 493, startPoint y: 280, endPoint x: 501, endPoint y: 280, distance: 7.5
click at [501, 280] on td "$20 deductible does not apply" at bounding box center [521, 286] width 84 height 33
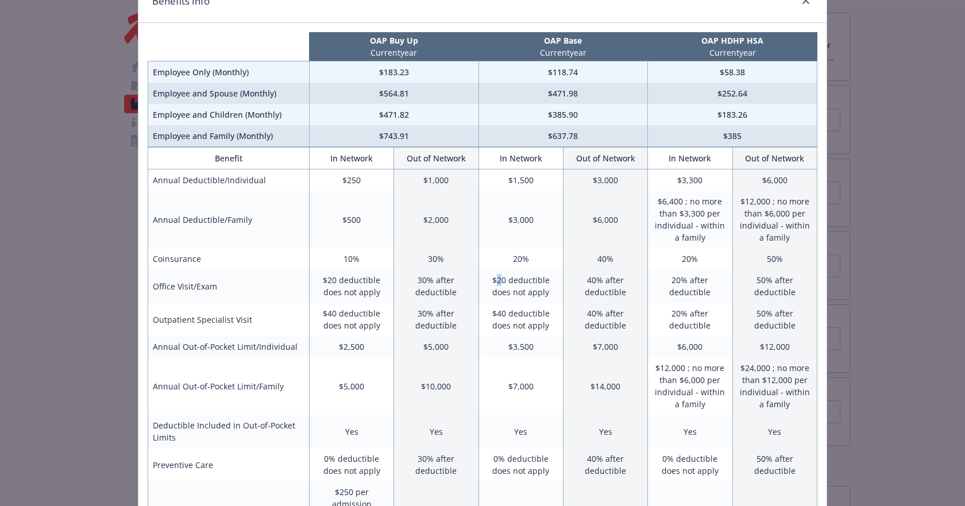
click at [501, 280] on td "$20 deductible does not apply" at bounding box center [521, 286] width 84 height 33
drag, startPoint x: 508, startPoint y: 383, endPoint x: 525, endPoint y: 385, distance: 16.8
click at [525, 385] on td "$7,000" at bounding box center [521, 385] width 84 height 57
drag, startPoint x: 502, startPoint y: 384, endPoint x: 532, endPoint y: 387, distance: 30.1
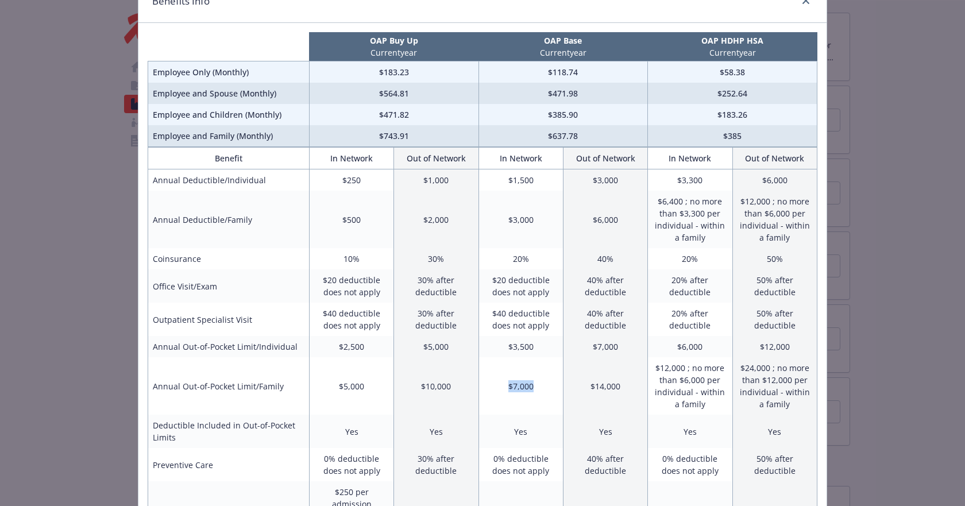
click at [532, 387] on td "$7,000" at bounding box center [521, 385] width 84 height 57
drag, startPoint x: 507, startPoint y: 386, endPoint x: 536, endPoint y: 388, distance: 29.4
click at [536, 388] on td "$7,000" at bounding box center [521, 385] width 84 height 57
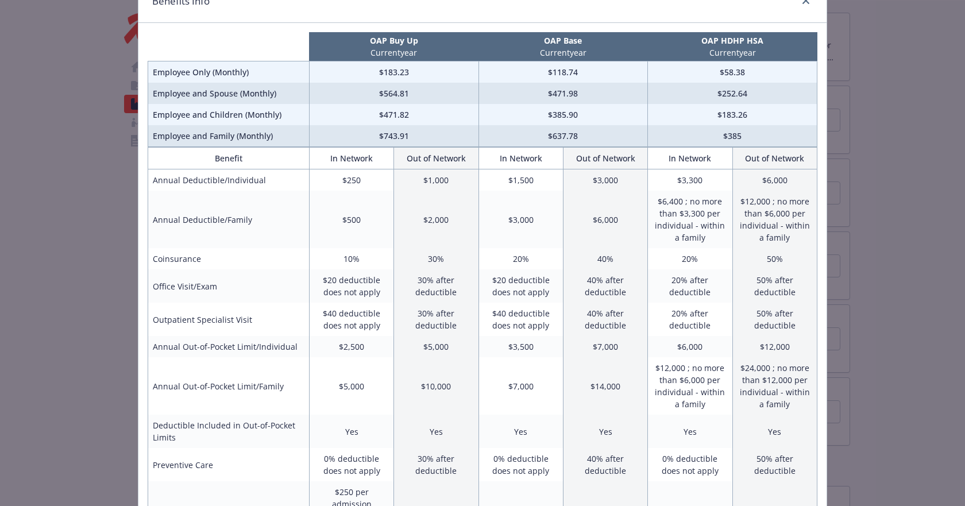
click at [550, 387] on td "$7,000" at bounding box center [521, 385] width 84 height 57
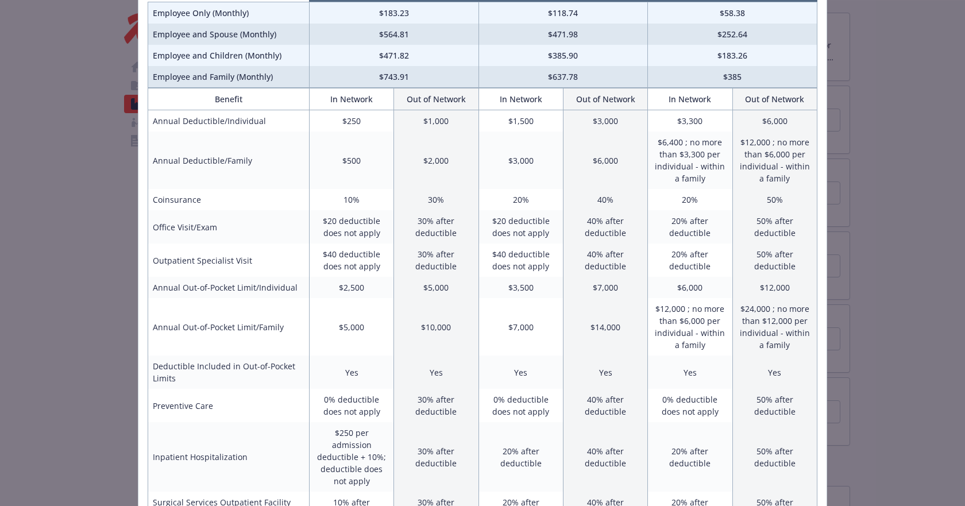
scroll to position [0, 0]
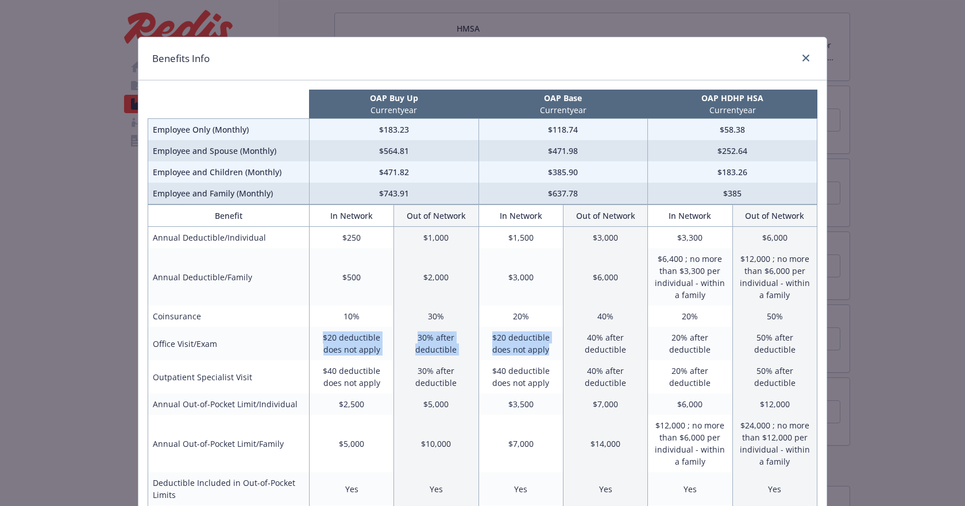
drag, startPoint x: 551, startPoint y: 355, endPoint x: 322, endPoint y: 335, distance: 229.6
click at [322, 335] on tr "Office Visit/Exam $20 deductible does not apply 30% after deductible $20 deduct…" at bounding box center [482, 343] width 669 height 33
click at [322, 335] on td "$20 deductible does not apply" at bounding box center [351, 343] width 84 height 33
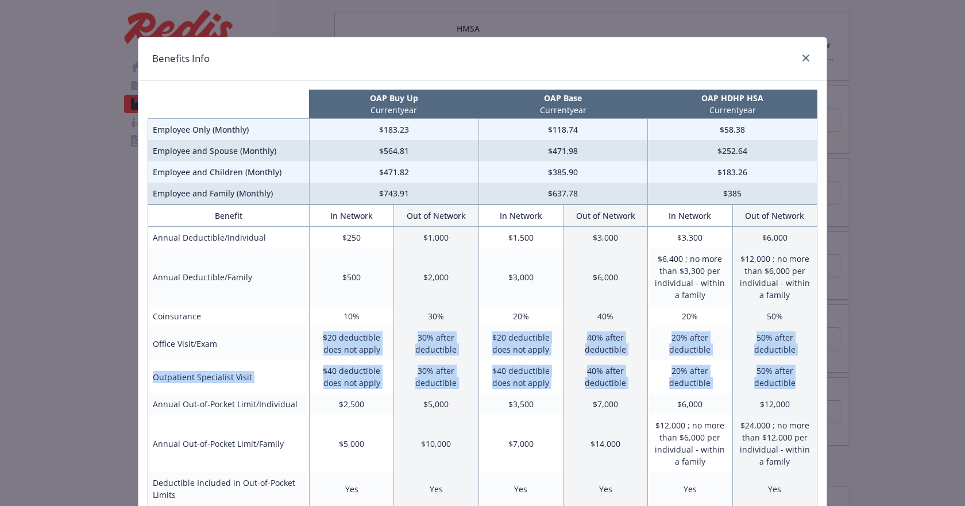
drag, startPoint x: 317, startPoint y: 338, endPoint x: 795, endPoint y: 388, distance: 480.7
click at [796, 385] on td "50% after deductible" at bounding box center [775, 376] width 84 height 33
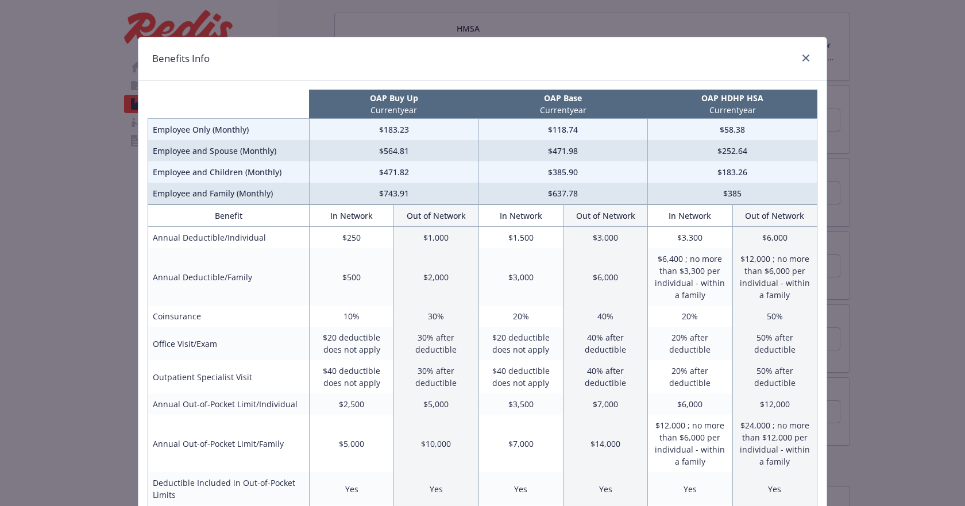
click at [486, 346] on td "$20 deductible does not apply" at bounding box center [521, 343] width 84 height 33
drag, startPoint x: 474, startPoint y: 330, endPoint x: 541, endPoint y: 343, distance: 68.4
click at [541, 343] on td "$20 deductible does not apply" at bounding box center [521, 343] width 84 height 33
click at [547, 348] on td "$20 deductible does not apply" at bounding box center [521, 343] width 84 height 33
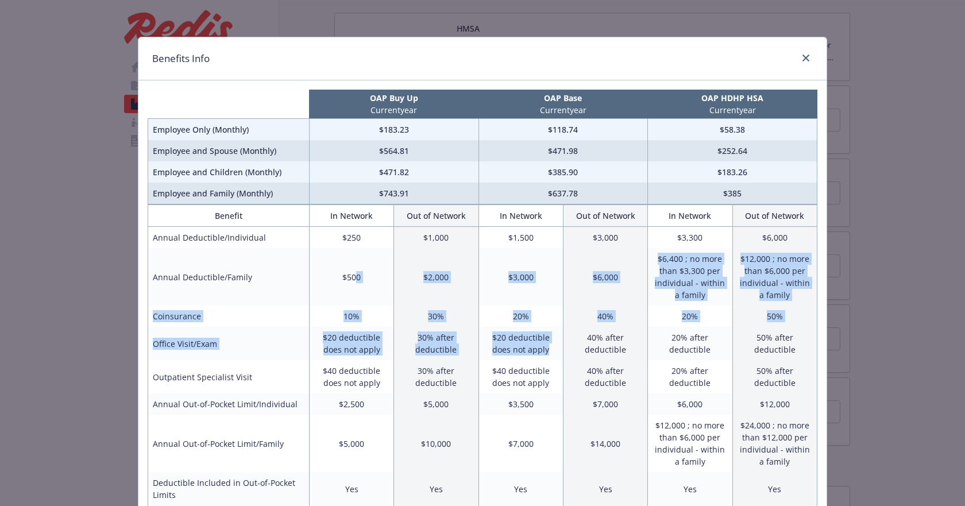
drag, startPoint x: 547, startPoint y: 352, endPoint x: 350, endPoint y: 296, distance: 204.8
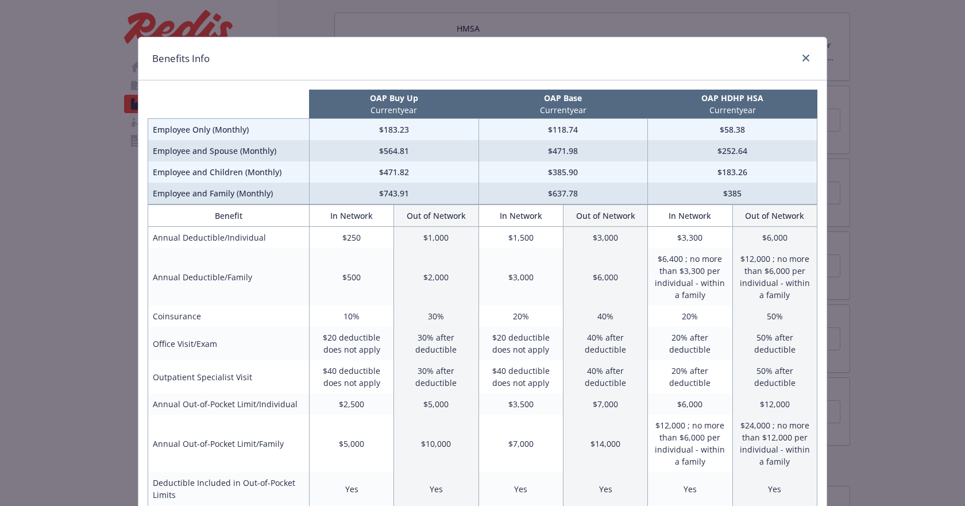
click at [349, 295] on td "$500" at bounding box center [351, 276] width 84 height 57
click at [450, 255] on td "$2,000" at bounding box center [436, 276] width 84 height 57
click at [624, 241] on td "$3,000" at bounding box center [605, 238] width 84 height 22
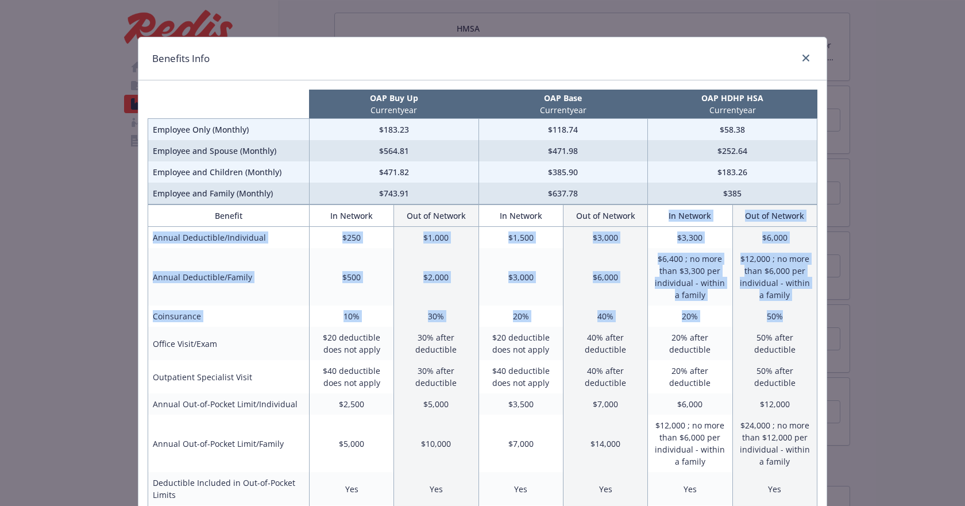
drag, startPoint x: 660, startPoint y: 213, endPoint x: 788, endPoint y: 326, distance: 170.6
click at [789, 326] on td "50%" at bounding box center [775, 316] width 84 height 21
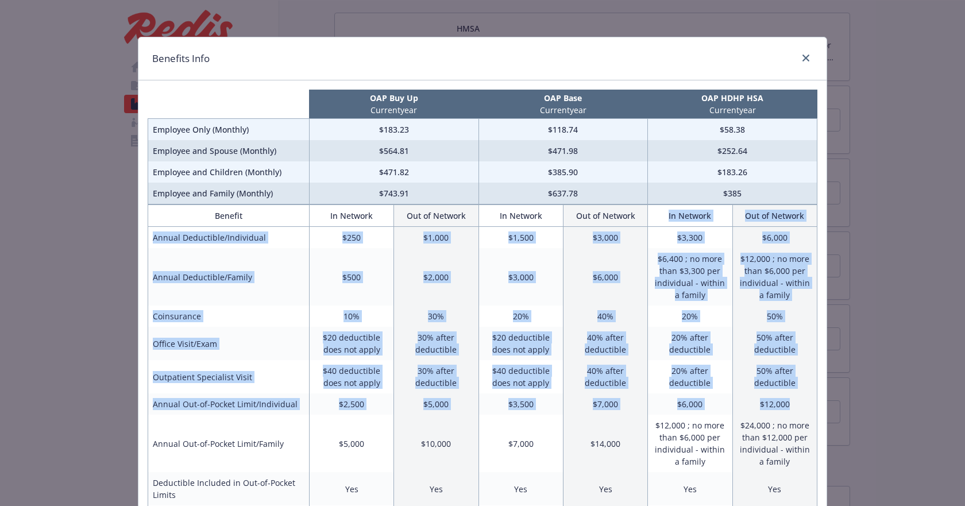
drag, startPoint x: 801, startPoint y: 409, endPoint x: 650, endPoint y: 213, distance: 247.5
click at [650, 213] on th "In Network" at bounding box center [690, 216] width 84 height 22
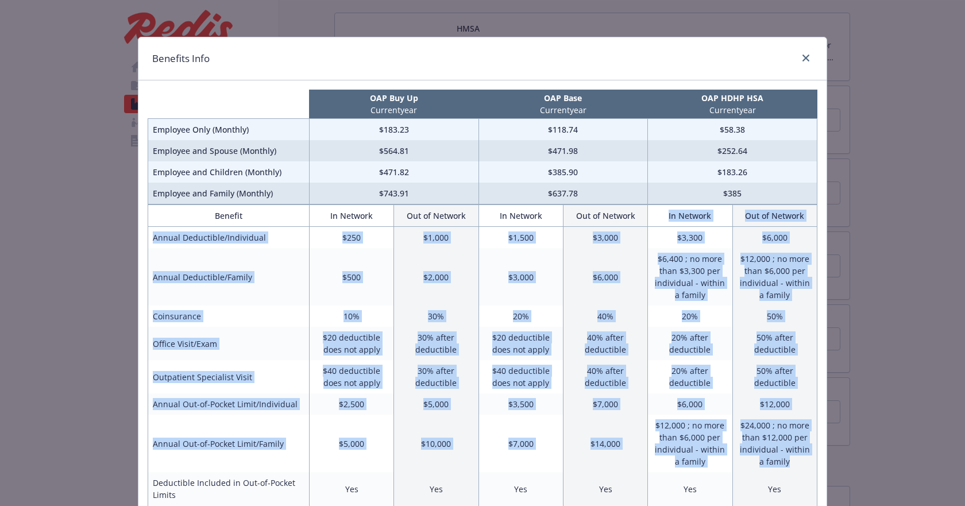
drag, startPoint x: 650, startPoint y: 213, endPoint x: 789, endPoint y: 460, distance: 283.0
click at [789, 460] on td "$24,000 ; no more than $12,000 per individual - within a family" at bounding box center [775, 443] width 84 height 57
drag, startPoint x: 789, startPoint y: 460, endPoint x: 136, endPoint y: 207, distance: 700.4
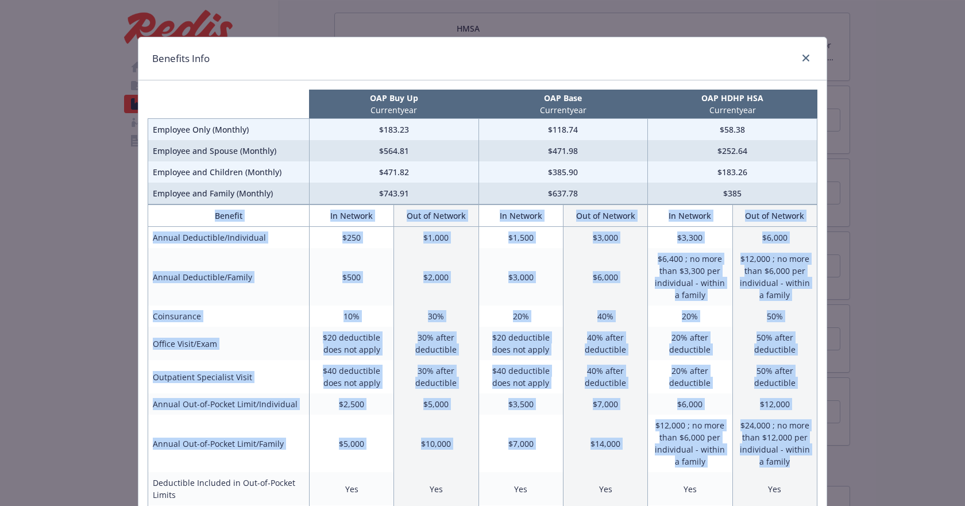
click at [179, 207] on th "Benefit" at bounding box center [228, 216] width 161 height 22
drag, startPoint x: 168, startPoint y: 205, endPoint x: 784, endPoint y: 459, distance: 666.0
click at [784, 459] on td "$24,000 ; no more than $12,000 per individual - within a family" at bounding box center [775, 443] width 84 height 57
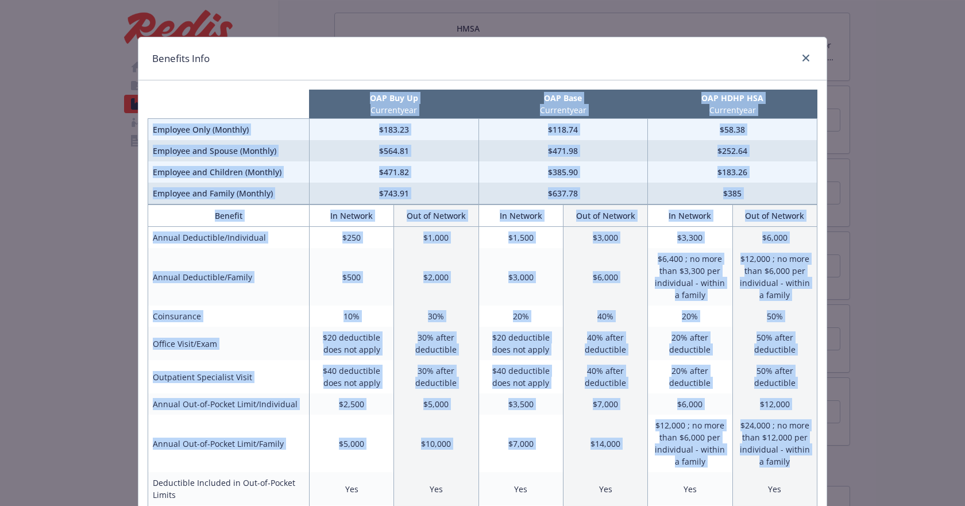
drag, startPoint x: 789, startPoint y: 464, endPoint x: 186, endPoint y: 103, distance: 702.9
click at [186, 103] on th "intentionally left blank" at bounding box center [228, 104] width 161 height 29
drag, startPoint x: 169, startPoint y: 93, endPoint x: 800, endPoint y: 464, distance: 732.3
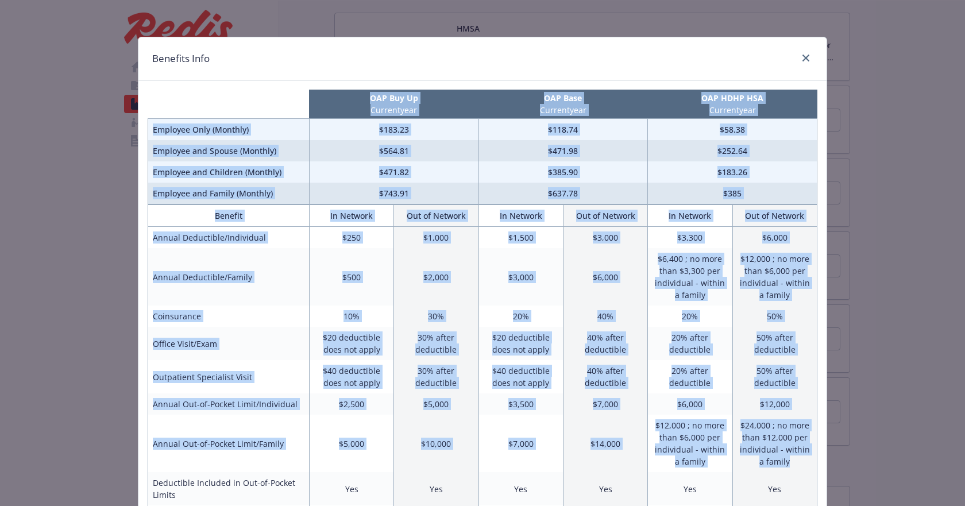
click at [800, 464] on td "$24,000 ; no more than $12,000 per individual - within a family" at bounding box center [775, 443] width 84 height 57
drag, startPoint x: 793, startPoint y: 466, endPoint x: 252, endPoint y: 88, distance: 659.5
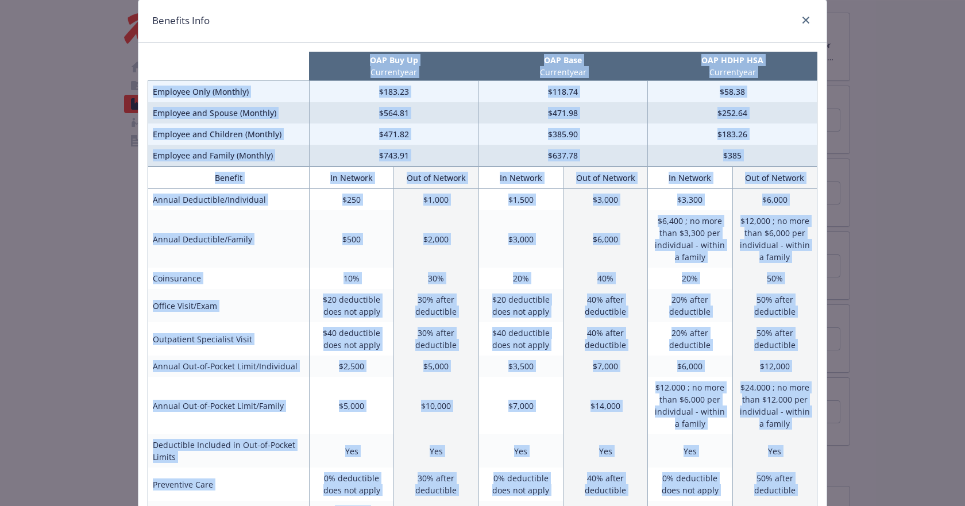
scroll to position [50, 0]
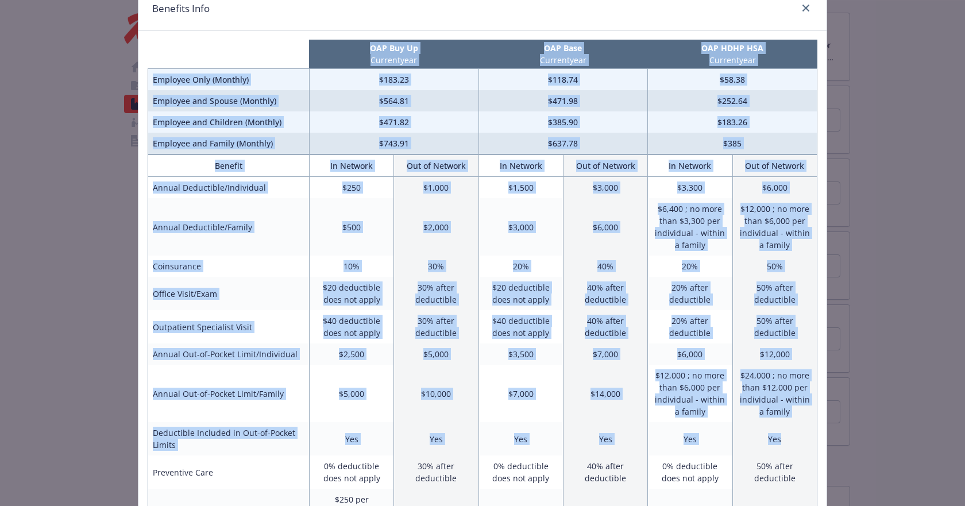
drag, startPoint x: 215, startPoint y: 89, endPoint x: 784, endPoint y: 438, distance: 666.8
click at [784, 438] on td "Yes" at bounding box center [775, 438] width 84 height 33
drag, startPoint x: 784, startPoint y: 438, endPoint x: 242, endPoint y: 47, distance: 668.9
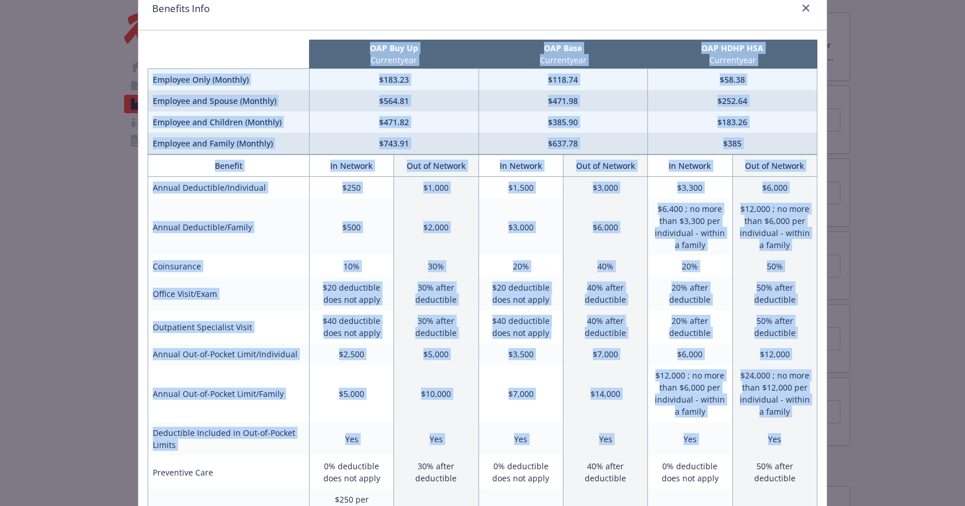
click at [241, 47] on th "intentionally left blank" at bounding box center [228, 54] width 161 height 29
drag, startPoint x: 210, startPoint y: 46, endPoint x: 791, endPoint y: 430, distance: 696.2
click at [791, 430] on td "Yes" at bounding box center [775, 438] width 84 height 33
drag, startPoint x: 791, startPoint y: 440, endPoint x: 226, endPoint y: 33, distance: 695.4
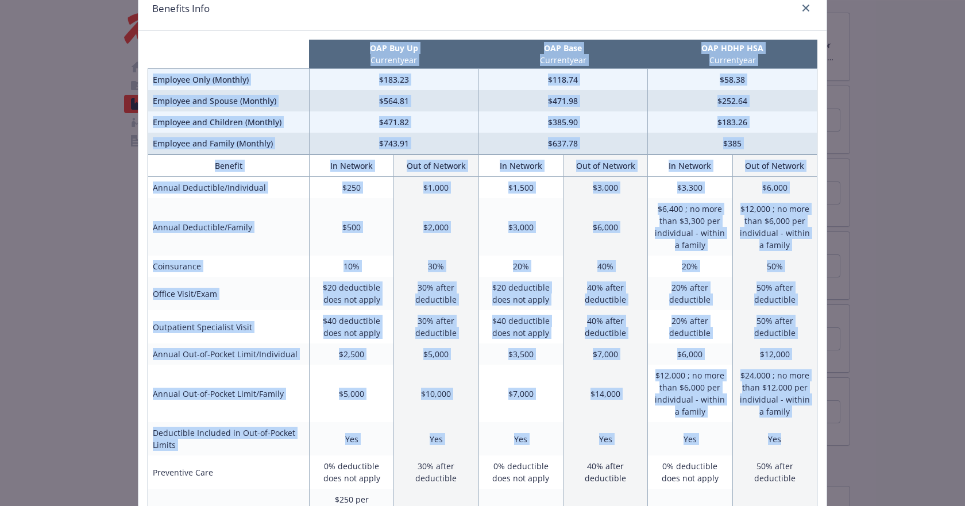
drag, startPoint x: 205, startPoint y: 39, endPoint x: 793, endPoint y: 436, distance: 709.7
click at [793, 436] on td "Yes" at bounding box center [775, 438] width 84 height 33
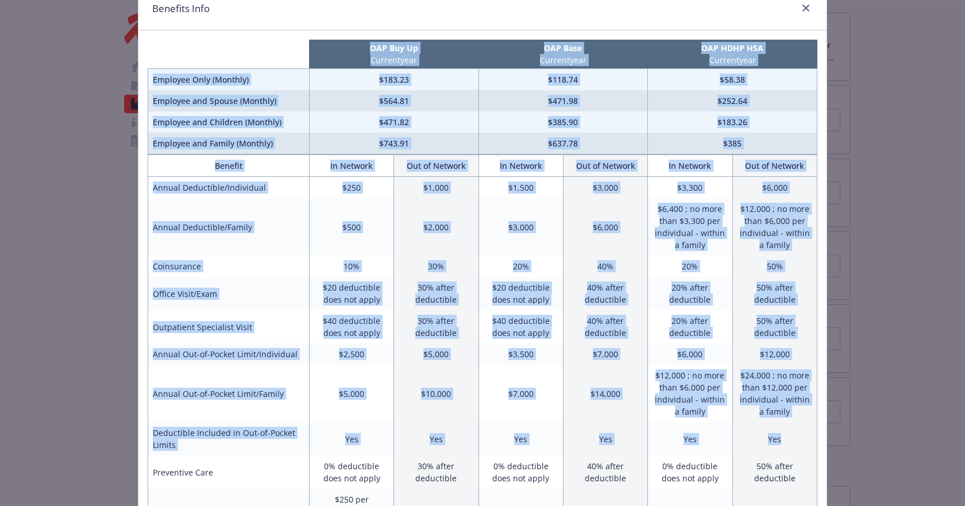
drag, startPoint x: 794, startPoint y: 436, endPoint x: 282, endPoint y: 12, distance: 664.4
drag, startPoint x: 248, startPoint y: 38, endPoint x: 788, endPoint y: 439, distance: 673.3
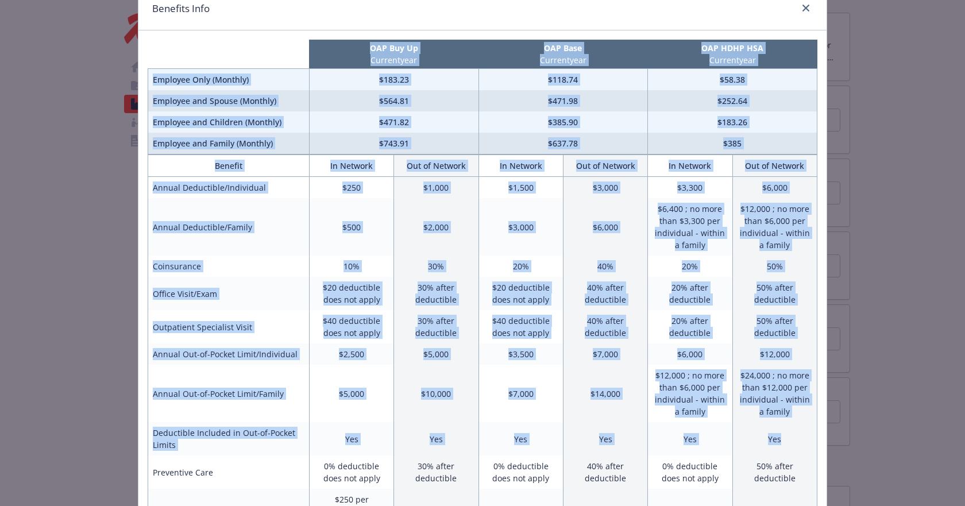
click at [788, 438] on td "Yes" at bounding box center [775, 438] width 84 height 33
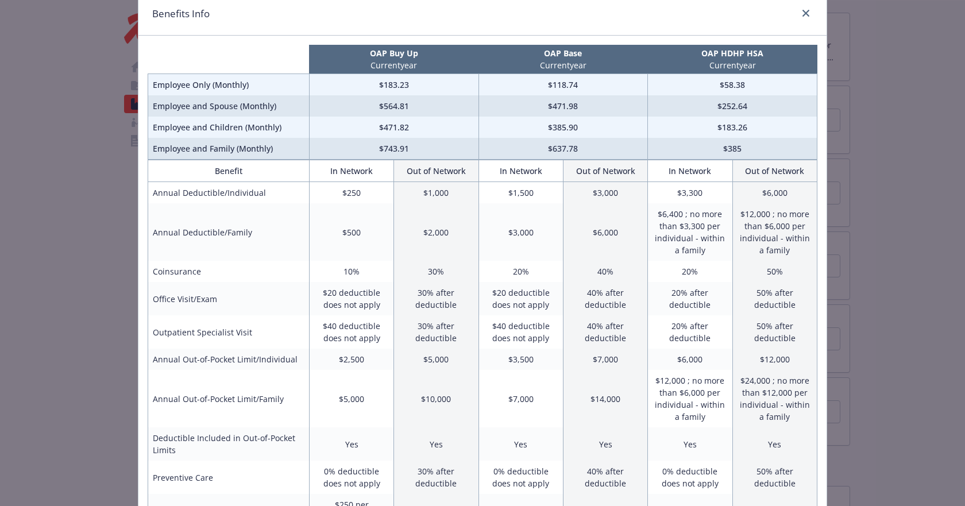
scroll to position [57, 0]
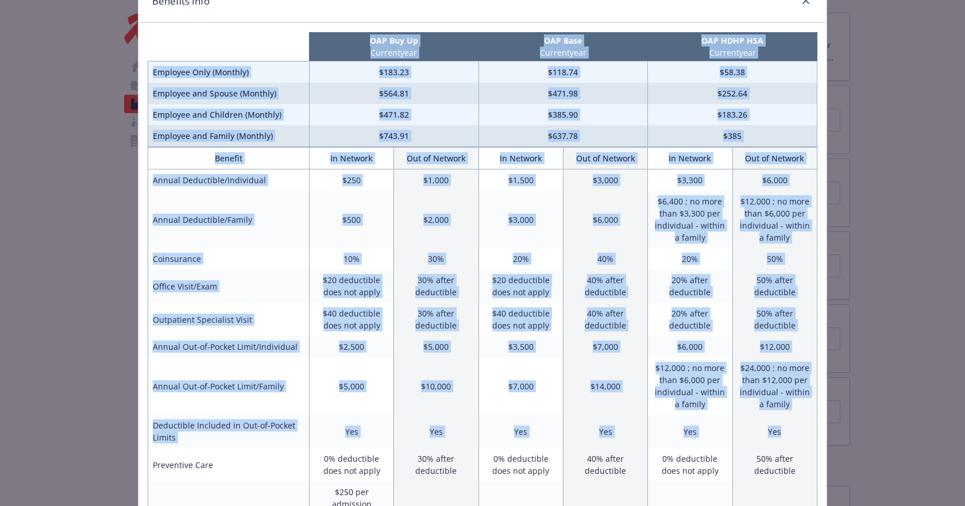
drag, startPoint x: 788, startPoint y: 438, endPoint x: 229, endPoint y: 24, distance: 696.4
drag, startPoint x: 193, startPoint y: 29, endPoint x: 777, endPoint y: 436, distance: 712.0
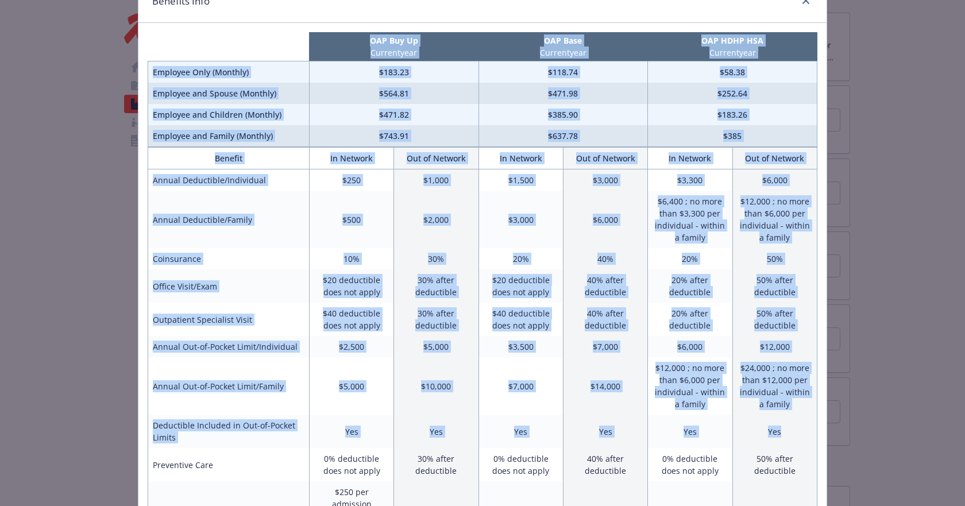
click at [778, 436] on td "Yes" at bounding box center [775, 431] width 84 height 33
drag, startPoint x: 798, startPoint y: 433, endPoint x: 349, endPoint y: 43, distance: 594.7
click at [349, 43] on p "OAP Buy Up" at bounding box center [393, 40] width 165 height 12
drag, startPoint x: 291, startPoint y: 32, endPoint x: 787, endPoint y: 411, distance: 624.7
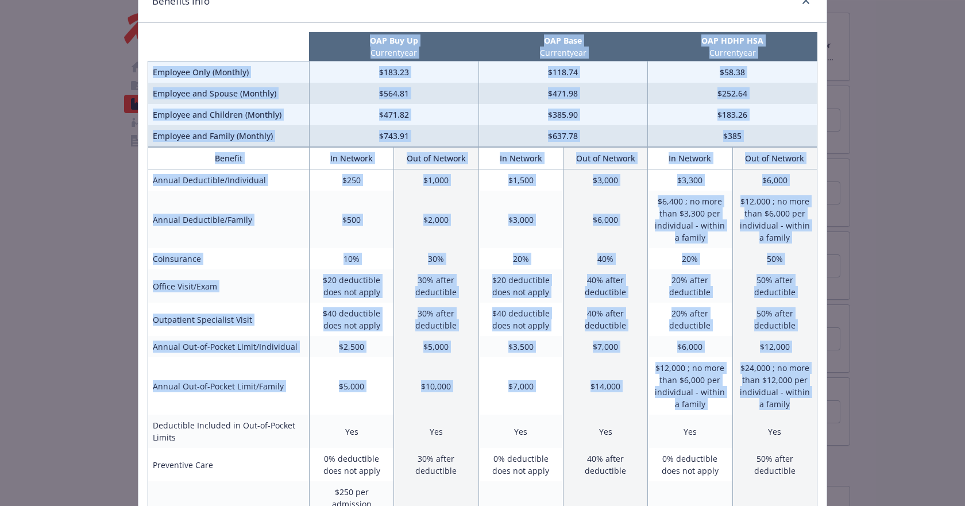
click at [787, 411] on td "$24,000 ; no more than $12,000 per individual - within a family" at bounding box center [775, 385] width 84 height 57
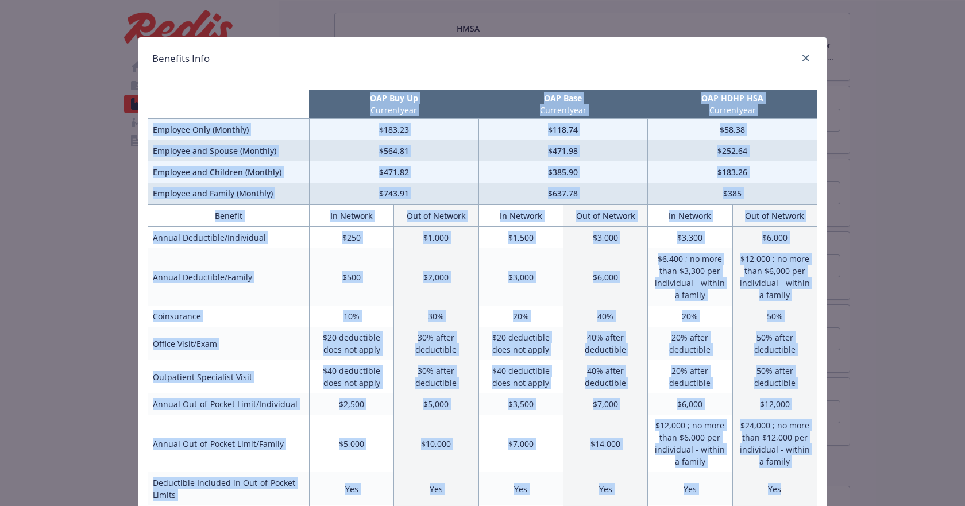
drag, startPoint x: 789, startPoint y: 431, endPoint x: 213, endPoint y: 88, distance: 670.0
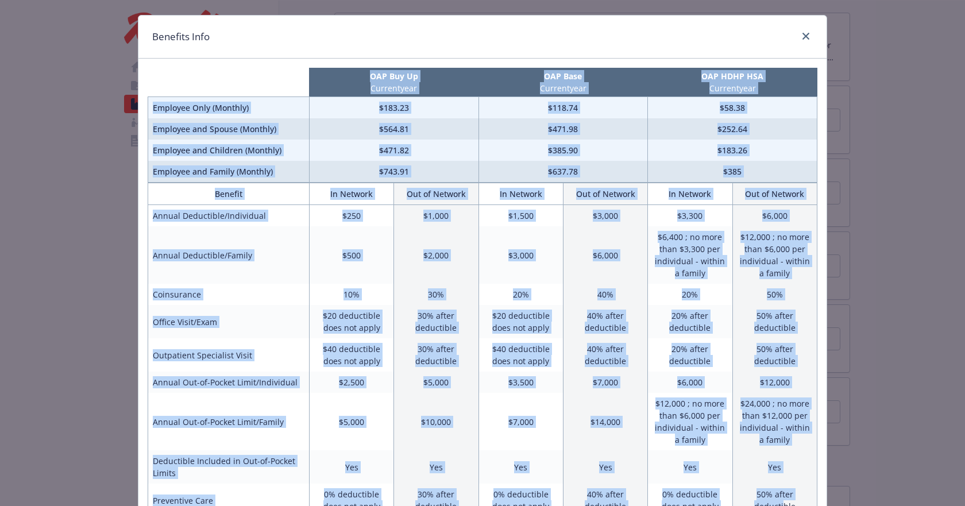
scroll to position [80, 0]
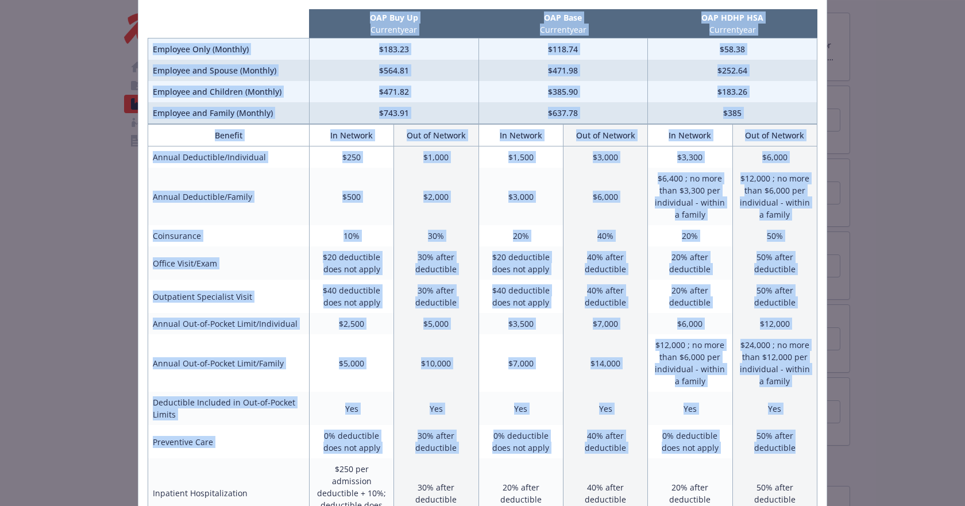
drag, startPoint x: 213, startPoint y: 88, endPoint x: 799, endPoint y: 457, distance: 692.1
click at [799, 457] on td "50% after deductible" at bounding box center [775, 441] width 84 height 33
drag, startPoint x: 800, startPoint y: 451, endPoint x: 284, endPoint y: 26, distance: 668.2
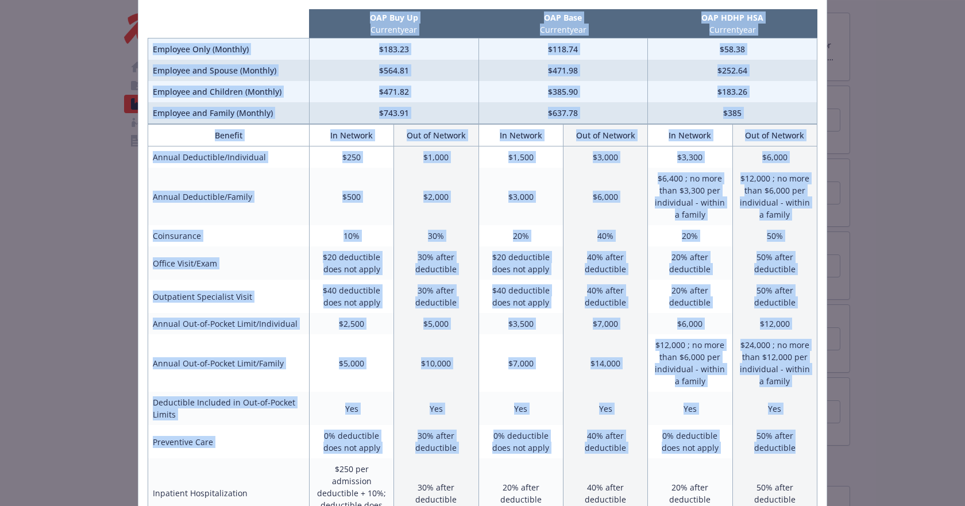
click at [283, 25] on th "intentionally left blank" at bounding box center [228, 23] width 161 height 29
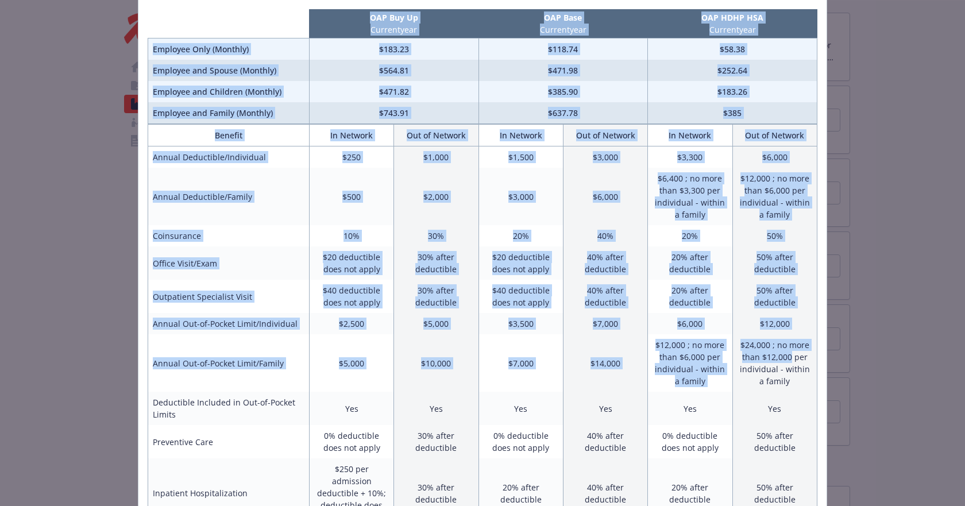
drag, startPoint x: 282, startPoint y: 18, endPoint x: 787, endPoint y: 359, distance: 609.3
click at [787, 359] on td "$24,000 ; no more than $12,000 per individual - within a family" at bounding box center [775, 362] width 84 height 57
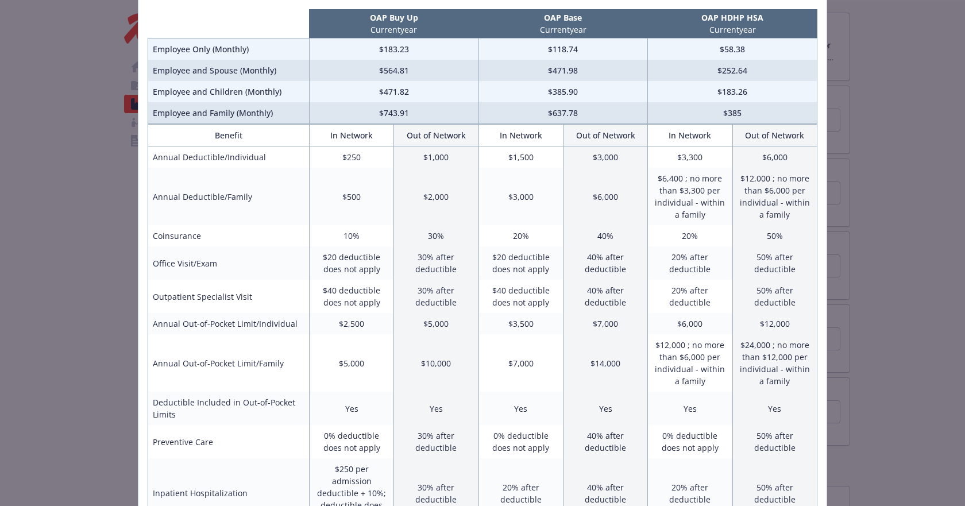
click at [733, 45] on td "$58.38" at bounding box center [733, 50] width 170 height 22
drag, startPoint x: 709, startPoint y: 48, endPoint x: 746, endPoint y: 49, distance: 36.8
click at [746, 49] on td "$58.38" at bounding box center [733, 50] width 170 height 22
drag, startPoint x: 713, startPoint y: 49, endPoint x: 732, endPoint y: 49, distance: 18.4
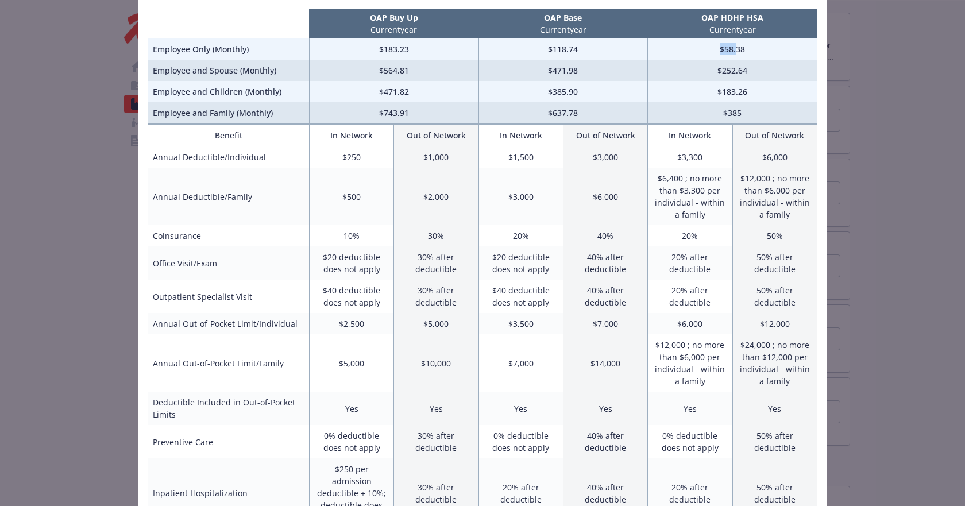
click at [732, 49] on td "$58.38" at bounding box center [733, 50] width 170 height 22
drag, startPoint x: 719, startPoint y: 49, endPoint x: 744, endPoint y: 49, distance: 25.3
click at [744, 49] on td "$58.38" at bounding box center [733, 50] width 170 height 22
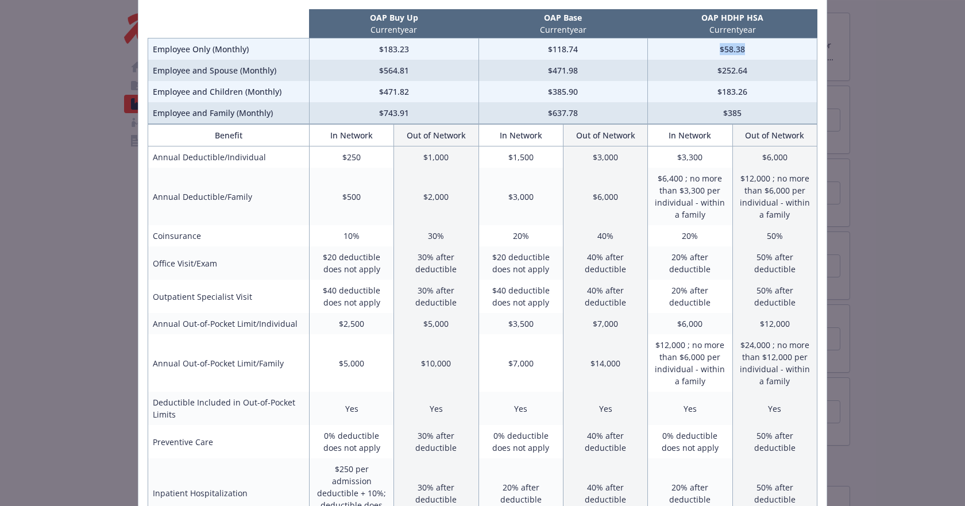
drag, startPoint x: 696, startPoint y: 47, endPoint x: 767, endPoint y: 53, distance: 70.4
click at [767, 53] on td "$58.38" at bounding box center [733, 50] width 170 height 22
click at [541, 323] on td "$3,500" at bounding box center [521, 323] width 84 height 21
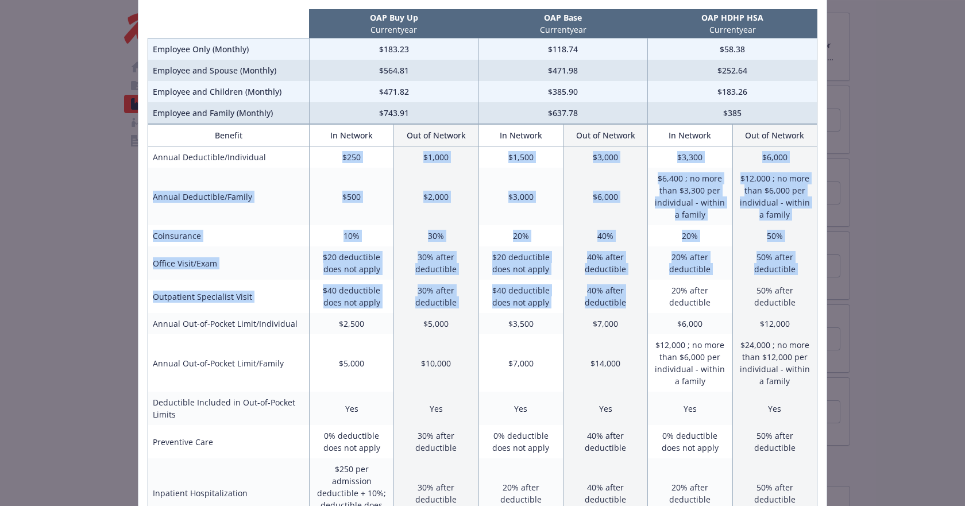
drag, startPoint x: 627, startPoint y: 303, endPoint x: 313, endPoint y: 157, distance: 346.6
click at [313, 157] on td "$250" at bounding box center [351, 158] width 84 height 22
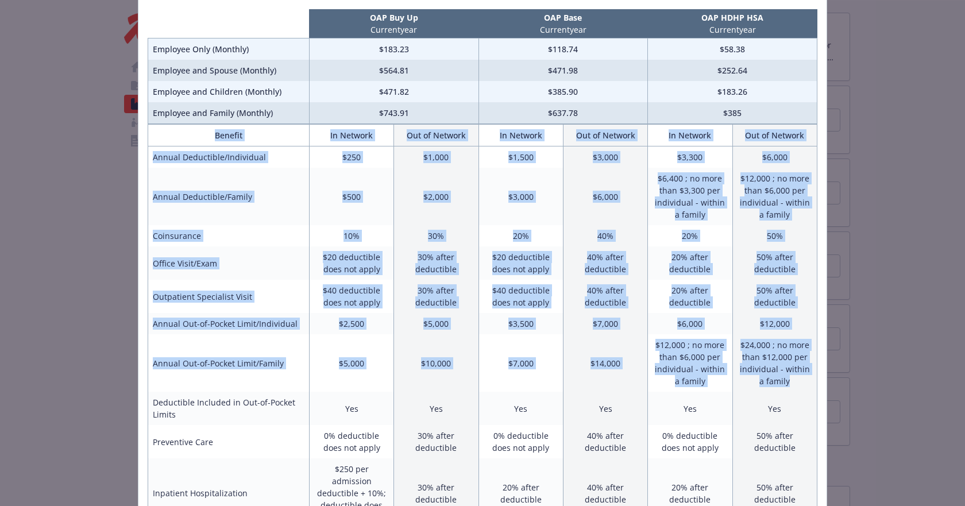
drag, startPoint x: 155, startPoint y: 128, endPoint x: 787, endPoint y: 388, distance: 683.4
click at [787, 388] on td "$24,000 ; no more than $12,000 per individual - within a family" at bounding box center [775, 362] width 84 height 57
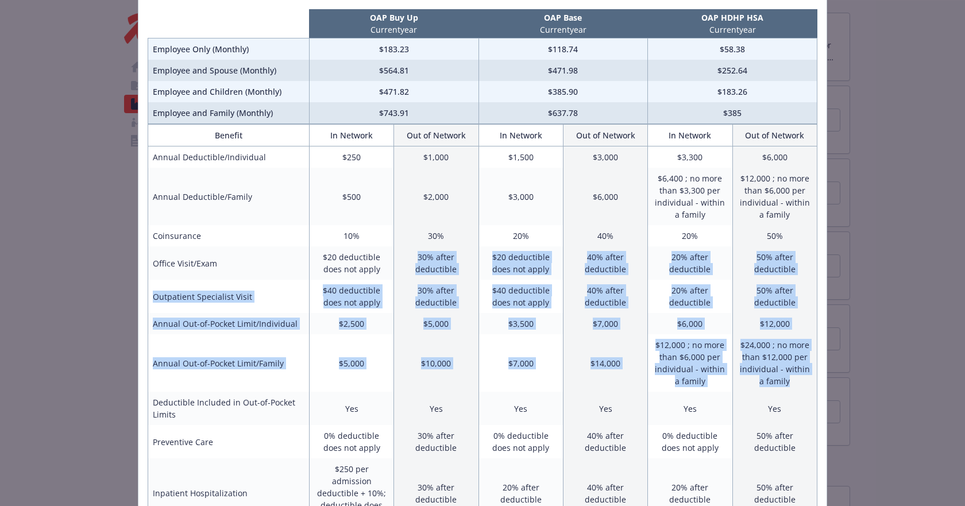
drag, startPoint x: 792, startPoint y: 388, endPoint x: 411, endPoint y: 249, distance: 405.4
click at [411, 249] on td "30% after deductible" at bounding box center [436, 263] width 84 height 33
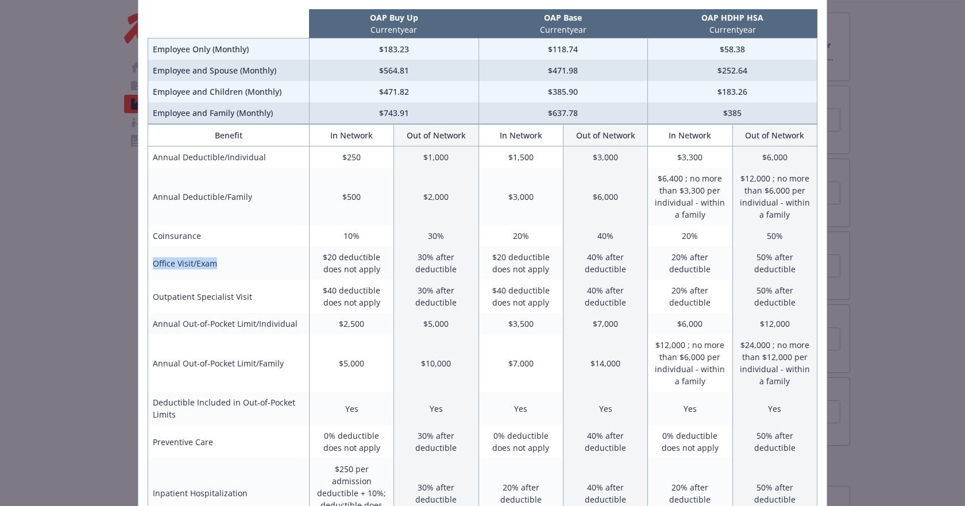
drag, startPoint x: 149, startPoint y: 263, endPoint x: 220, endPoint y: 269, distance: 71.5
click at [220, 269] on td "Office Visit/Exam" at bounding box center [228, 263] width 161 height 33
click at [280, 268] on td "Office Visit/Exam" at bounding box center [228, 263] width 161 height 33
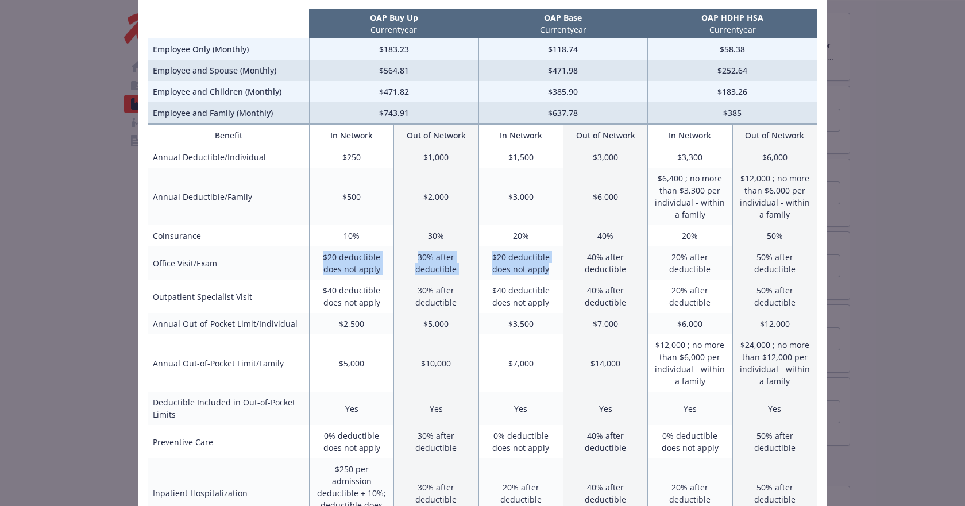
drag, startPoint x: 313, startPoint y: 259, endPoint x: 547, endPoint y: 275, distance: 234.4
click at [547, 275] on tr "Office Visit/Exam $20 deductible does not apply 30% after deductible $20 deduct…" at bounding box center [482, 263] width 669 height 33
click at [547, 275] on td "$20 deductible does not apply" at bounding box center [521, 263] width 84 height 33
click at [544, 267] on td "$20 deductible does not apply" at bounding box center [521, 263] width 84 height 33
click at [313, 265] on td "$20 deductible does not apply" at bounding box center [351, 263] width 84 height 33
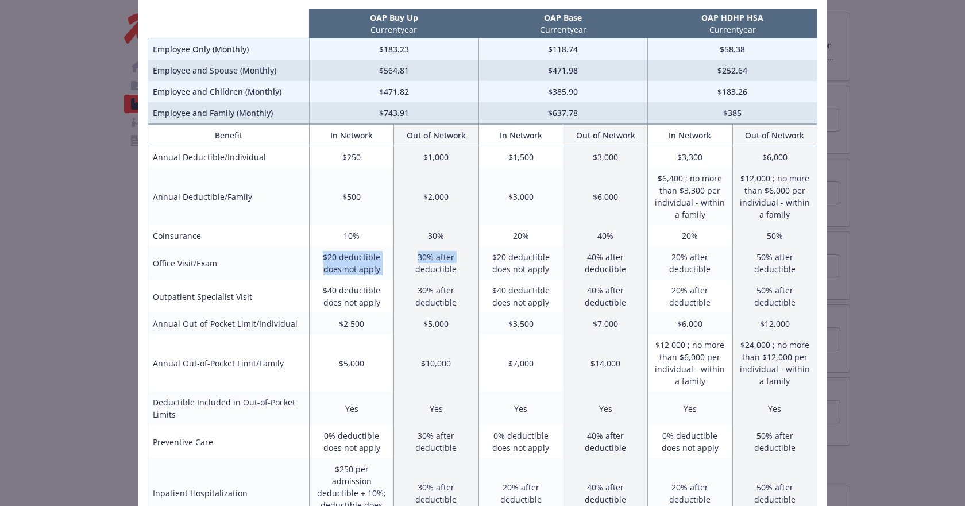
drag, startPoint x: 317, startPoint y: 253, endPoint x: 391, endPoint y: 274, distance: 76.8
click at [391, 274] on tr "Office Visit/Exam $20 deductible does not apply 30% after deductible $20 deduct…" at bounding box center [482, 263] width 669 height 33
click at [377, 267] on td "$20 deductible does not apply" at bounding box center [351, 263] width 84 height 33
drag, startPoint x: 315, startPoint y: 257, endPoint x: 379, endPoint y: 274, distance: 66.5
click at [379, 274] on td "$20 deductible does not apply" at bounding box center [351, 263] width 84 height 33
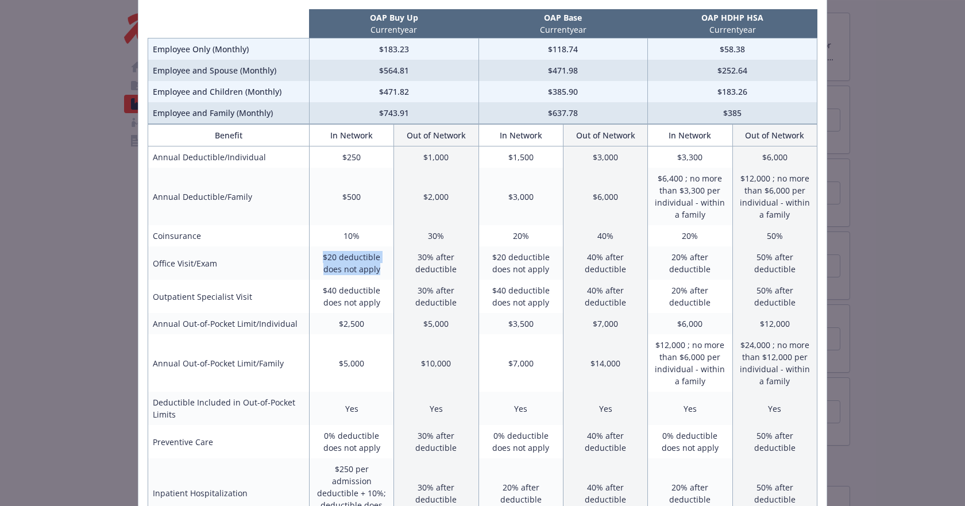
click at [379, 274] on td "$20 deductible does not apply" at bounding box center [351, 263] width 84 height 33
drag, startPoint x: 378, startPoint y: 272, endPoint x: 317, endPoint y: 258, distance: 63.0
click at [317, 258] on td "$20 deductible does not apply" at bounding box center [351, 263] width 84 height 33
drag, startPoint x: 320, startPoint y: 257, endPoint x: 379, endPoint y: 272, distance: 61.2
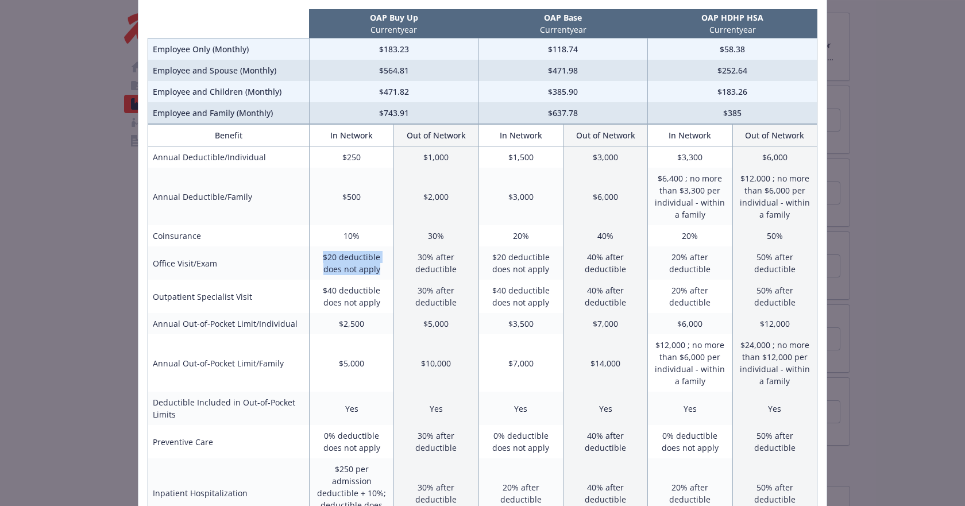
click at [379, 272] on td "$20 deductible does not apply" at bounding box center [351, 263] width 84 height 33
drag, startPoint x: 383, startPoint y: 272, endPoint x: 318, endPoint y: 256, distance: 66.2
click at [318, 256] on td "$20 deductible does not apply" at bounding box center [351, 263] width 84 height 33
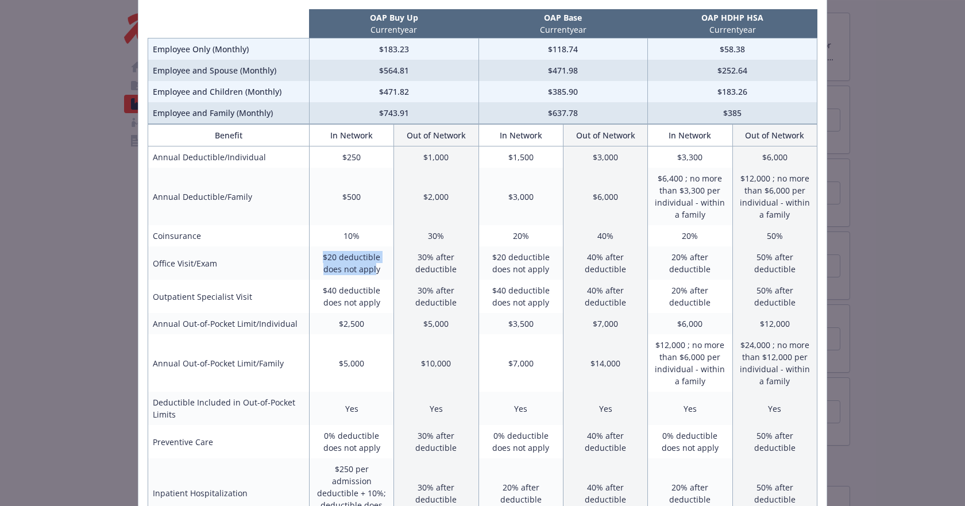
drag, startPoint x: 321, startPoint y: 256, endPoint x: 372, endPoint y: 269, distance: 52.7
click at [372, 269] on td "$20 deductible does not apply" at bounding box center [351, 263] width 84 height 33
drag, startPoint x: 161, startPoint y: 261, endPoint x: 229, endPoint y: 270, distance: 67.8
click at [229, 270] on td "Office Visit/Exam" at bounding box center [228, 263] width 161 height 33
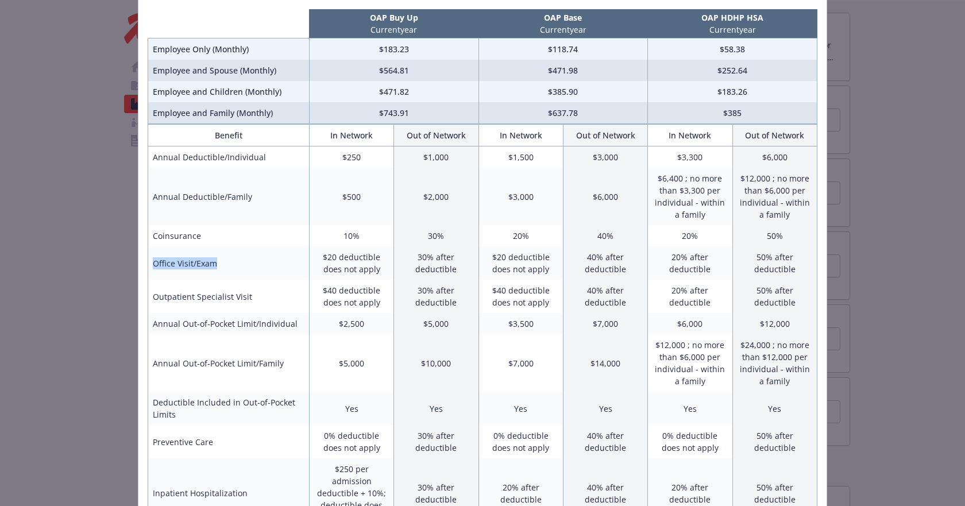
click at [229, 270] on td "Office Visit/Exam" at bounding box center [228, 263] width 161 height 33
click at [678, 272] on td "20% after deductible" at bounding box center [690, 263] width 84 height 33
drag, startPoint x: 665, startPoint y: 257, endPoint x: 706, endPoint y: 266, distance: 42.3
click at [706, 266] on td "20% after deductible" at bounding box center [690, 263] width 84 height 33
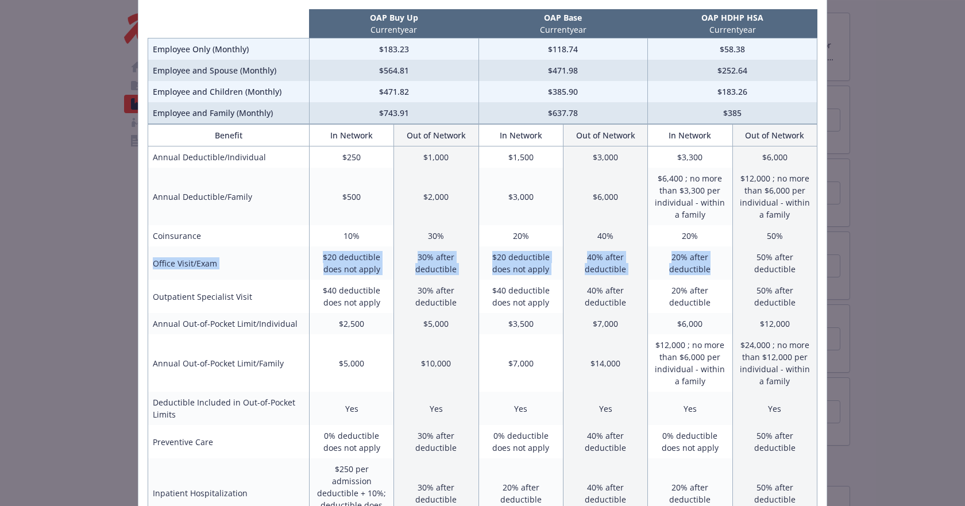
drag, startPoint x: 711, startPoint y: 270, endPoint x: 149, endPoint y: 257, distance: 562.1
click at [149, 257] on tr "Office Visit/Exam $20 deductible does not apply 30% after deductible $20 deduct…" at bounding box center [482, 263] width 669 height 33
click at [149, 257] on td "Office Visit/Exam" at bounding box center [228, 263] width 161 height 33
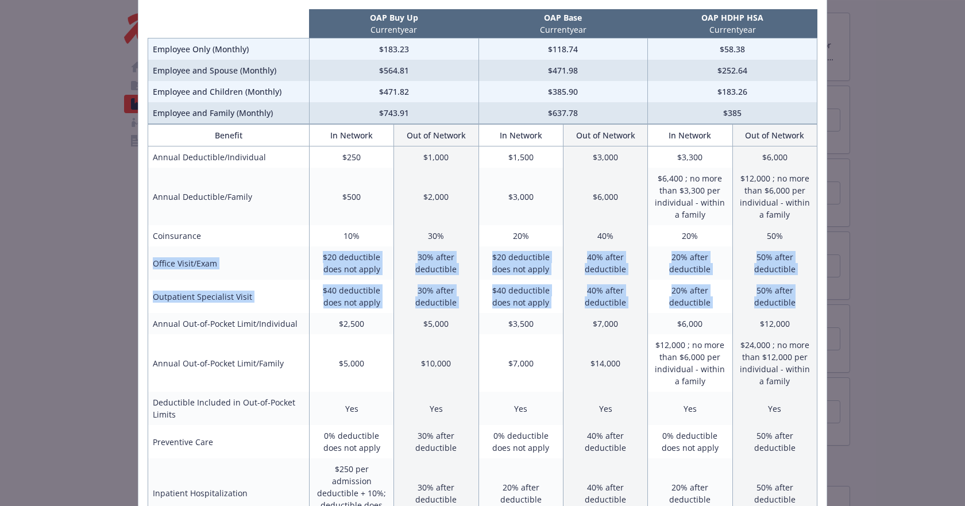
drag, startPoint x: 148, startPoint y: 264, endPoint x: 795, endPoint y: 309, distance: 648.0
click at [795, 309] on td "50% after deductible" at bounding box center [775, 296] width 84 height 33
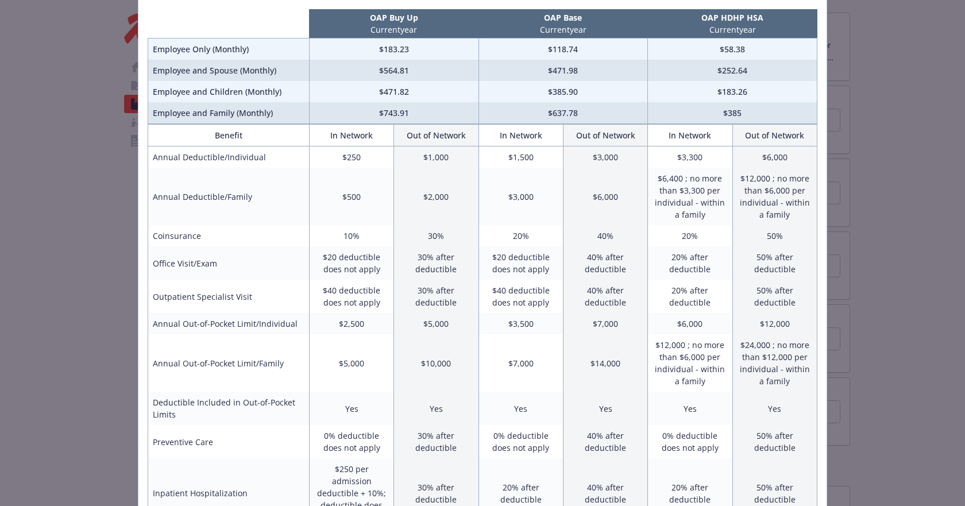
click at [684, 290] on td "20% after deductible" at bounding box center [690, 296] width 84 height 33
click at [701, 264] on td "20% after deductible" at bounding box center [690, 263] width 84 height 33
click at [727, 272] on td "20% after deductible" at bounding box center [690, 263] width 84 height 33
drag, startPoint x: 718, startPoint y: 272, endPoint x: 661, endPoint y: 260, distance: 58.7
click at [661, 260] on td "20% after deductible" at bounding box center [690, 263] width 84 height 33
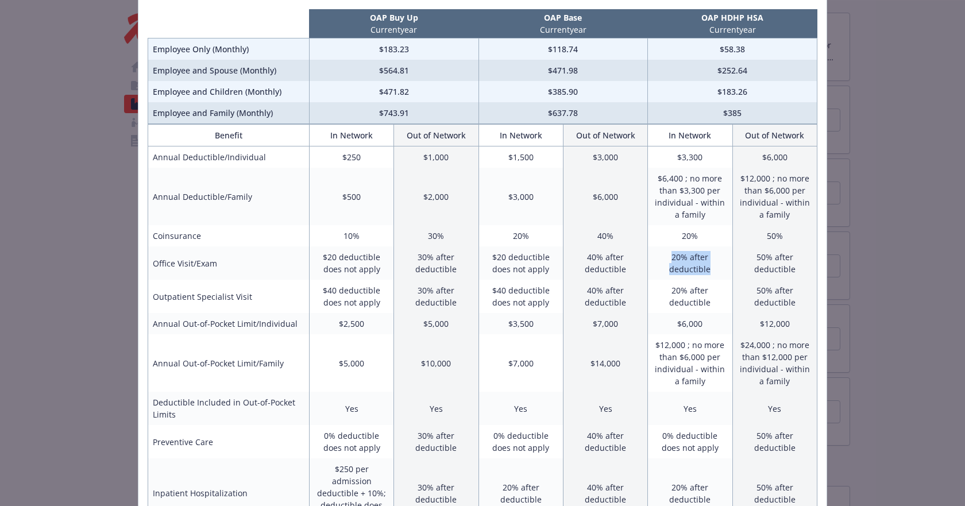
click at [661, 260] on td "20% after deductible" at bounding box center [690, 263] width 84 height 33
drag, startPoint x: 661, startPoint y: 257, endPoint x: 711, endPoint y: 276, distance: 53.5
click at [711, 276] on td "20% after deductible" at bounding box center [690, 263] width 84 height 33
drag, startPoint x: 714, startPoint y: 276, endPoint x: 658, endPoint y: 253, distance: 60.3
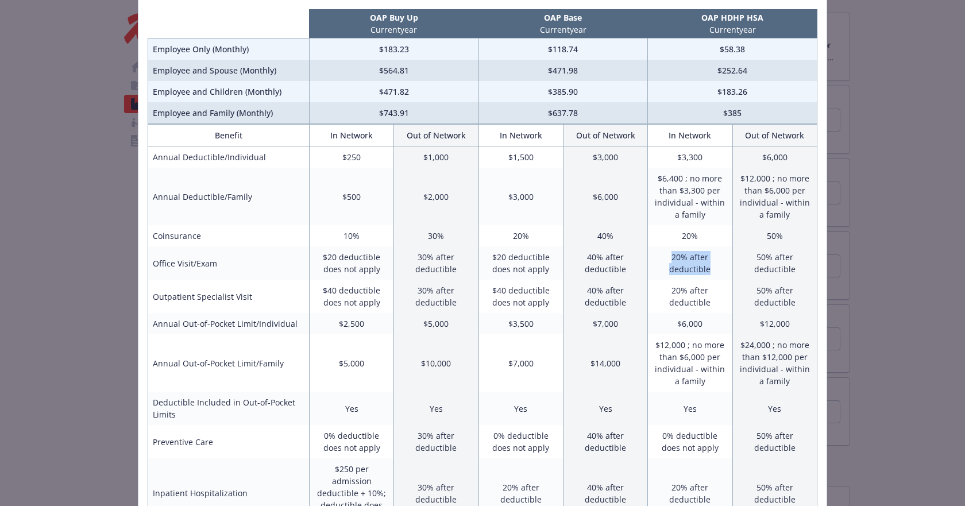
click at [658, 253] on td "20% after deductible" at bounding box center [690, 263] width 84 height 33
drag, startPoint x: 714, startPoint y: 266, endPoint x: 656, endPoint y: 252, distance: 59.7
click at [656, 252] on td "20% after deductible" at bounding box center [690, 263] width 84 height 33
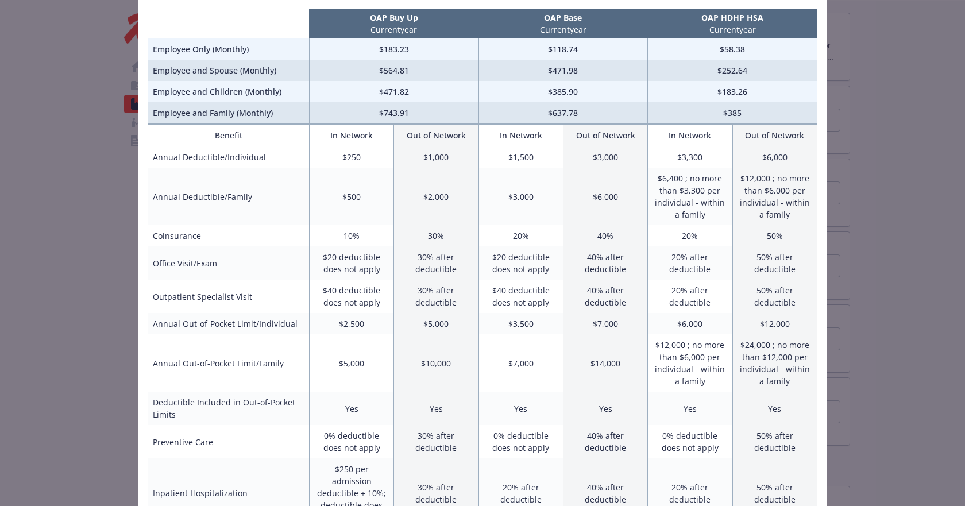
click at [357, 263] on td "$20 deductible does not apply" at bounding box center [351, 263] width 84 height 33
drag, startPoint x: 309, startPoint y: 255, endPoint x: 379, endPoint y: 272, distance: 72.2
click at [379, 272] on td "$20 deductible does not apply" at bounding box center [351, 263] width 84 height 33
drag, startPoint x: 379, startPoint y: 272, endPoint x: 303, endPoint y: 253, distance: 77.6
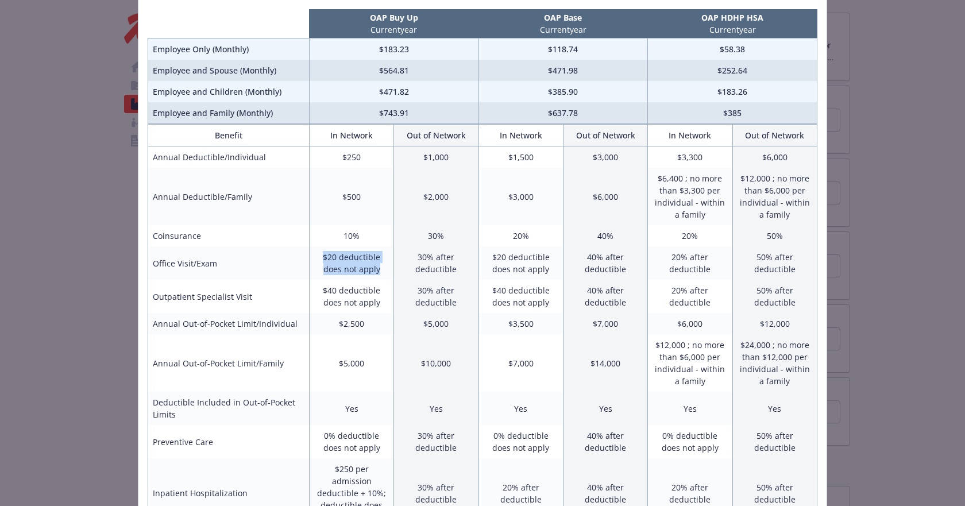
click at [303, 253] on tr "Office Visit/Exam $20 deductible does not apply 30% after deductible $20 deduct…" at bounding box center [482, 263] width 669 height 33
click at [303, 253] on td "Office Visit/Exam" at bounding box center [228, 263] width 161 height 33
drag, startPoint x: 307, startPoint y: 253, endPoint x: 377, endPoint y: 272, distance: 71.9
click at [377, 272] on td "$20 deductible does not apply" at bounding box center [351, 263] width 84 height 33
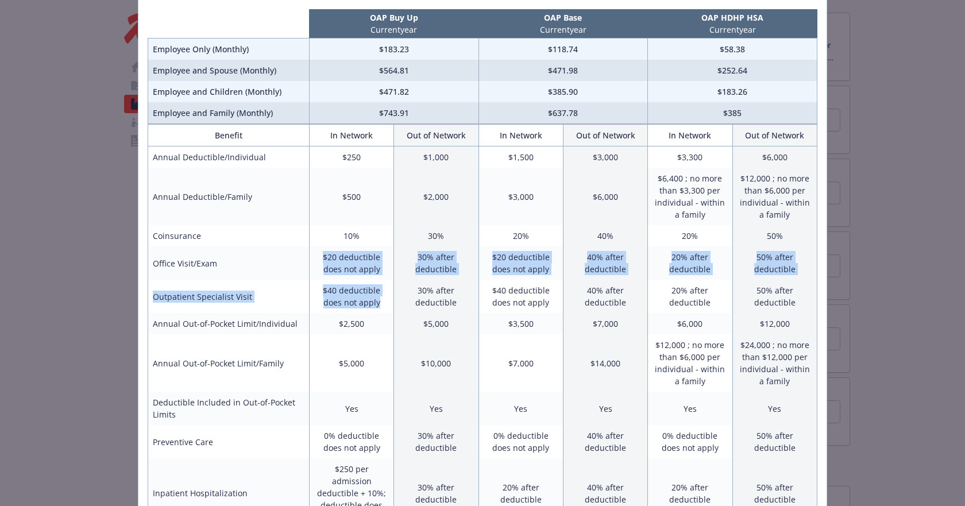
drag, startPoint x: 380, startPoint y: 306, endPoint x: 317, endPoint y: 260, distance: 78.3
click at [317, 260] on td "$20 deductible does not apply" at bounding box center [351, 263] width 84 height 33
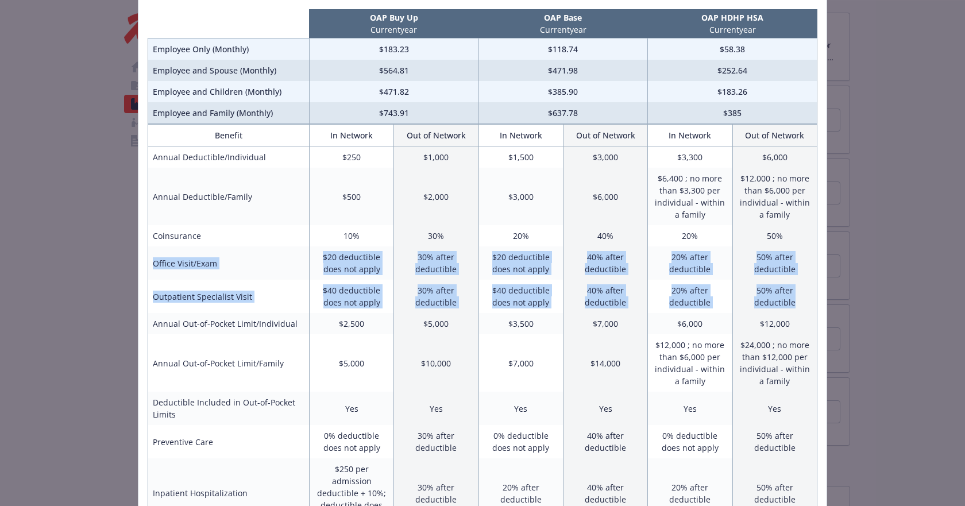
drag, startPoint x: 147, startPoint y: 257, endPoint x: 798, endPoint y: 306, distance: 652.9
click at [798, 306] on td "50% after deductible" at bounding box center [775, 296] width 84 height 33
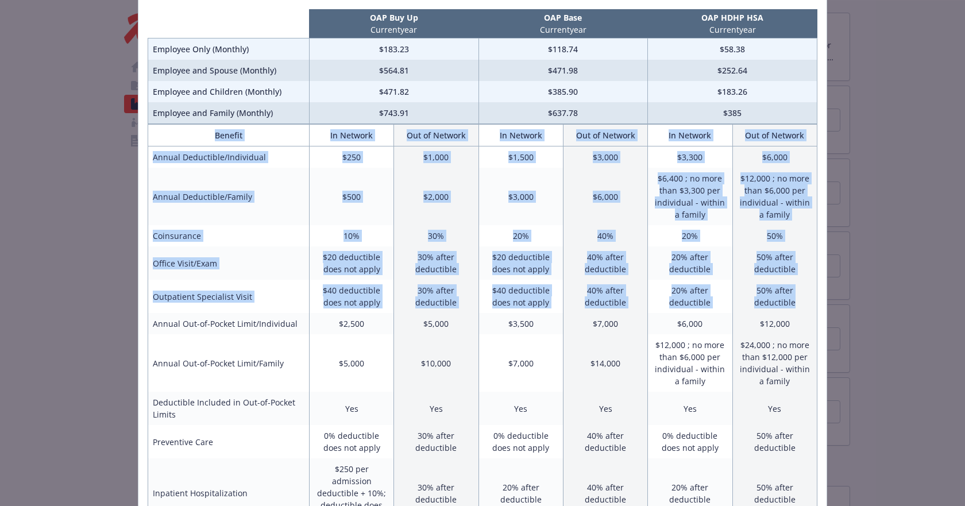
drag, startPoint x: 800, startPoint y: 307, endPoint x: 147, endPoint y: 143, distance: 673.3
click at [148, 143] on th "Benefit" at bounding box center [228, 136] width 161 height 22
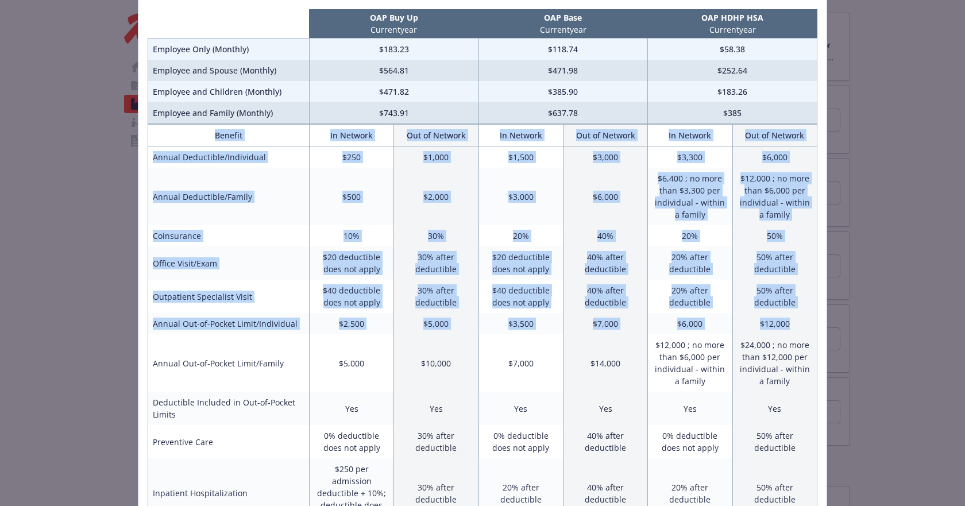
drag, startPoint x: 151, startPoint y: 138, endPoint x: 803, endPoint y: 320, distance: 676.5
click at [803, 320] on td "$12,000" at bounding box center [775, 323] width 84 height 21
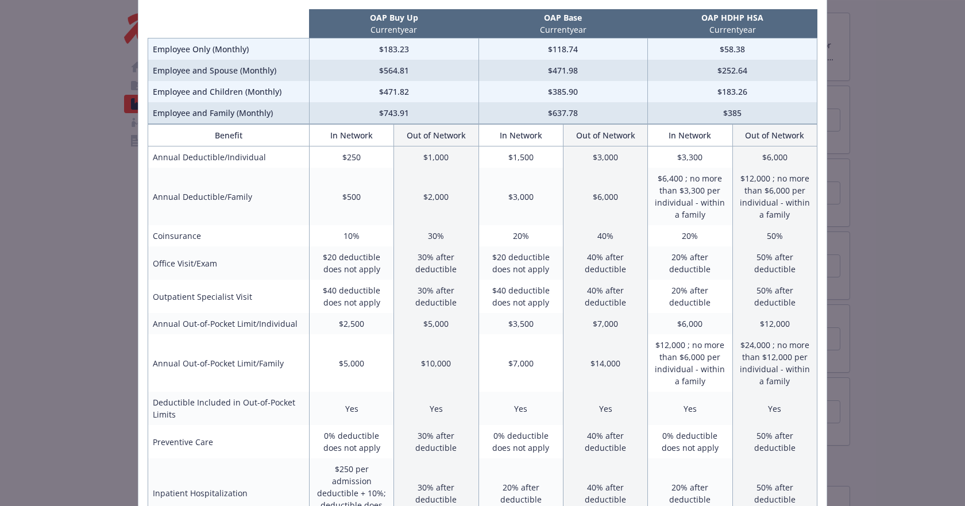
click at [563, 317] on td "$7,000" at bounding box center [605, 323] width 84 height 21
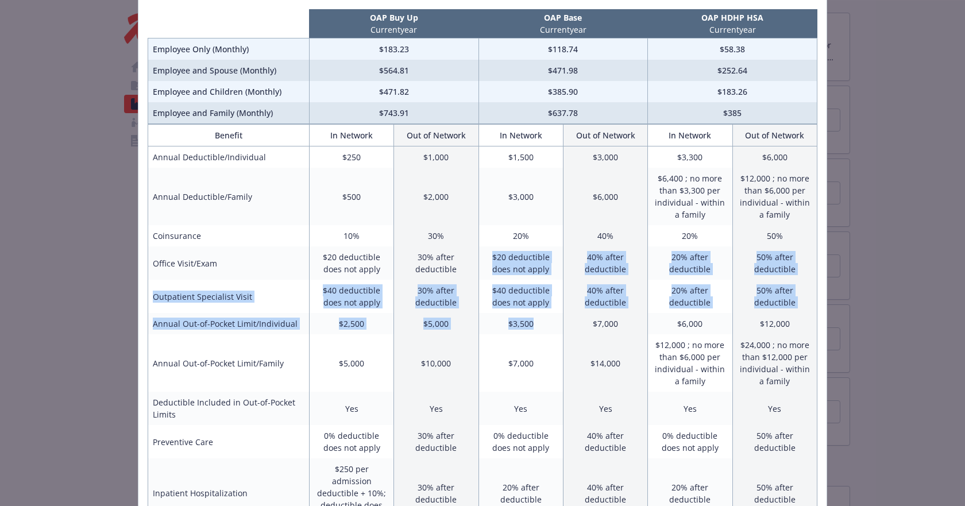
drag, startPoint x: 538, startPoint y: 322, endPoint x: 459, endPoint y: 267, distance: 96.9
click at [459, 267] on td "30% after deductible" at bounding box center [436, 263] width 84 height 33
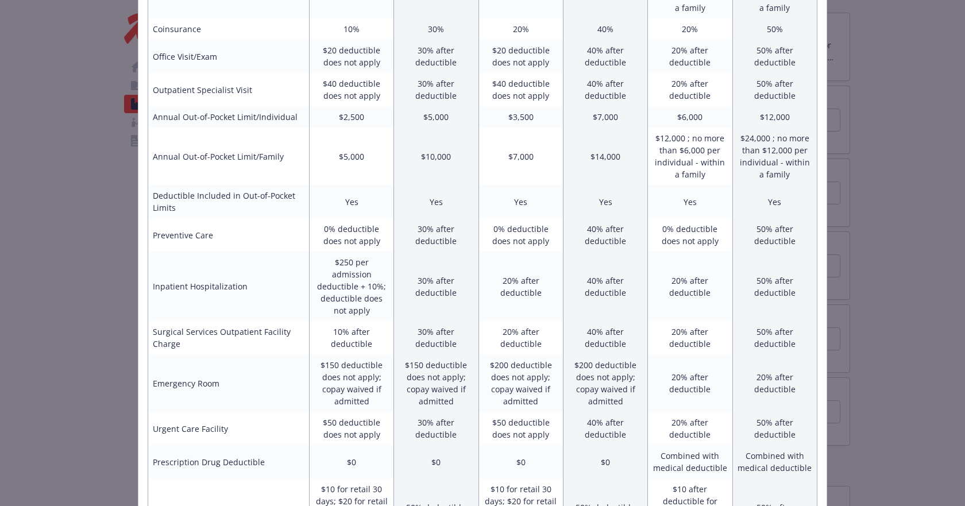
scroll to position [0, 0]
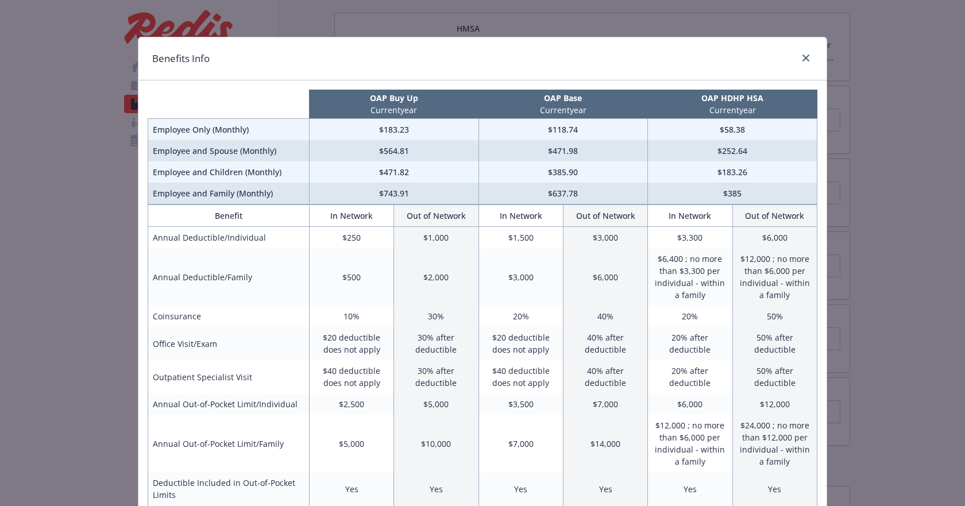
click at [267, 44] on div "Benefits Info" at bounding box center [482, 58] width 688 height 43
click at [690, 249] on td "$6,400 ; no more than $3,300 per individual - within a family" at bounding box center [690, 276] width 84 height 57
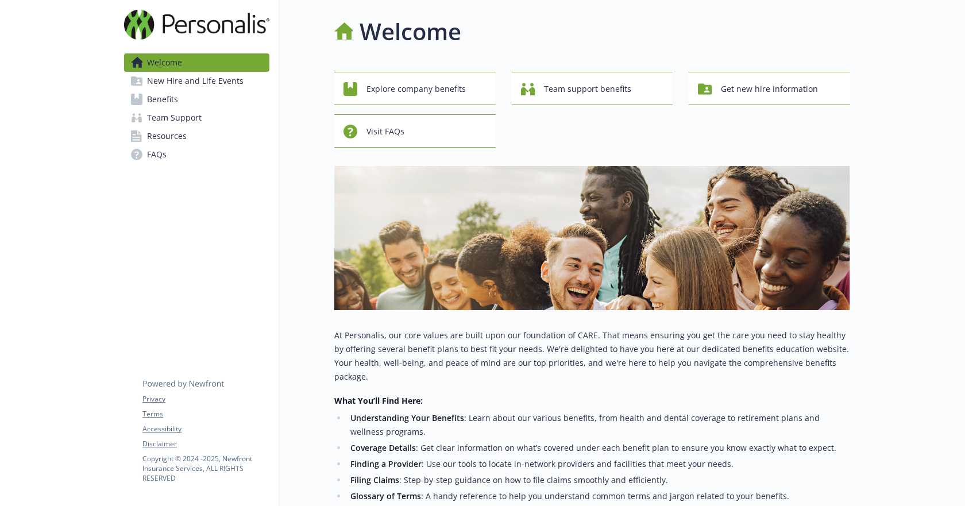
click at [180, 99] on link "Benefits" at bounding box center [196, 99] width 145 height 18
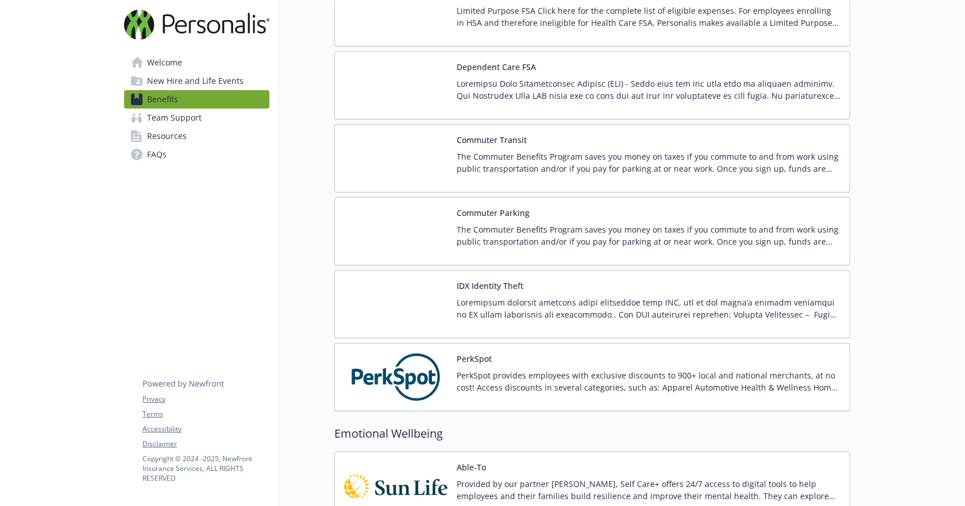
scroll to position [1494, 0]
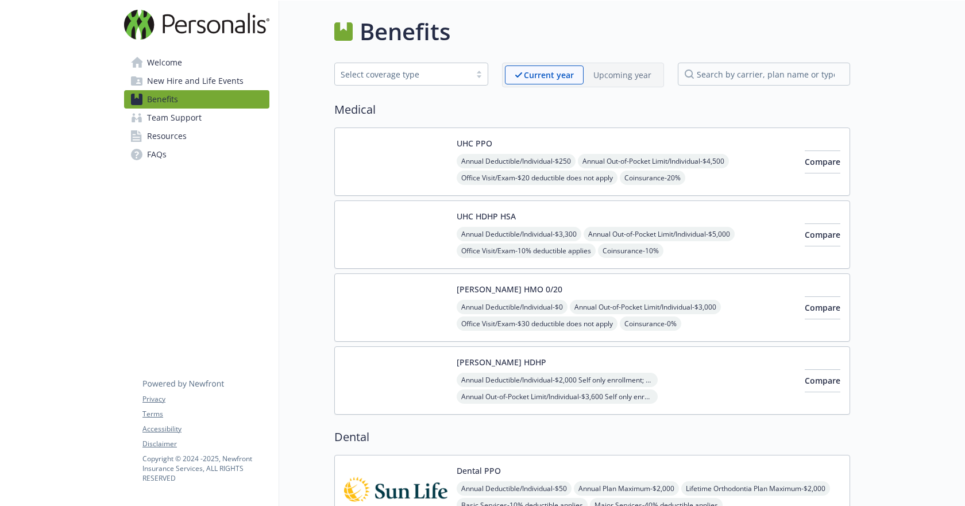
scroll to position [1109, 0]
